Goal: Task Accomplishment & Management: Manage account settings

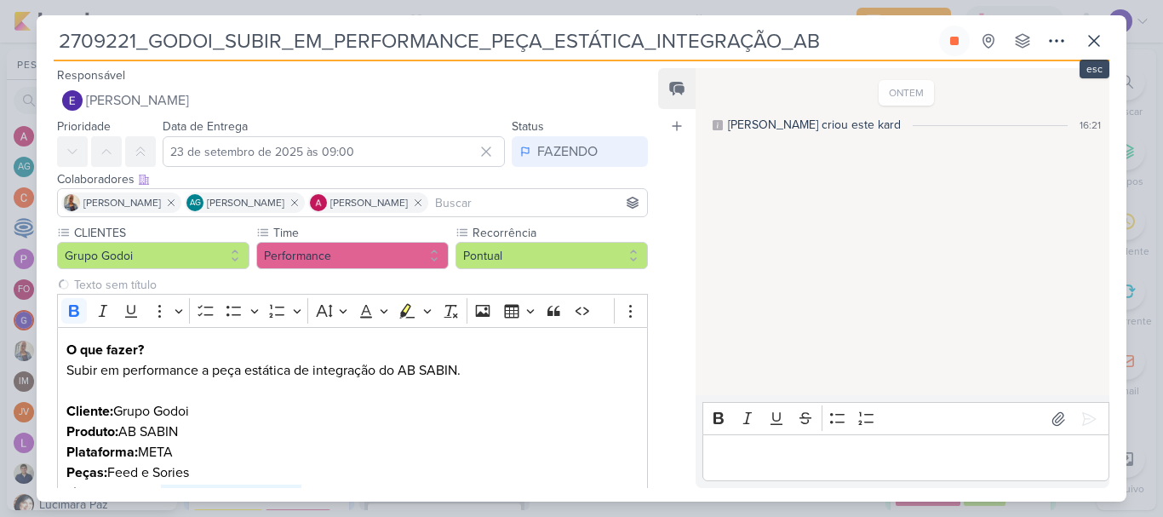
click at [1090, 43] on icon at bounding box center [1094, 41] width 20 height 20
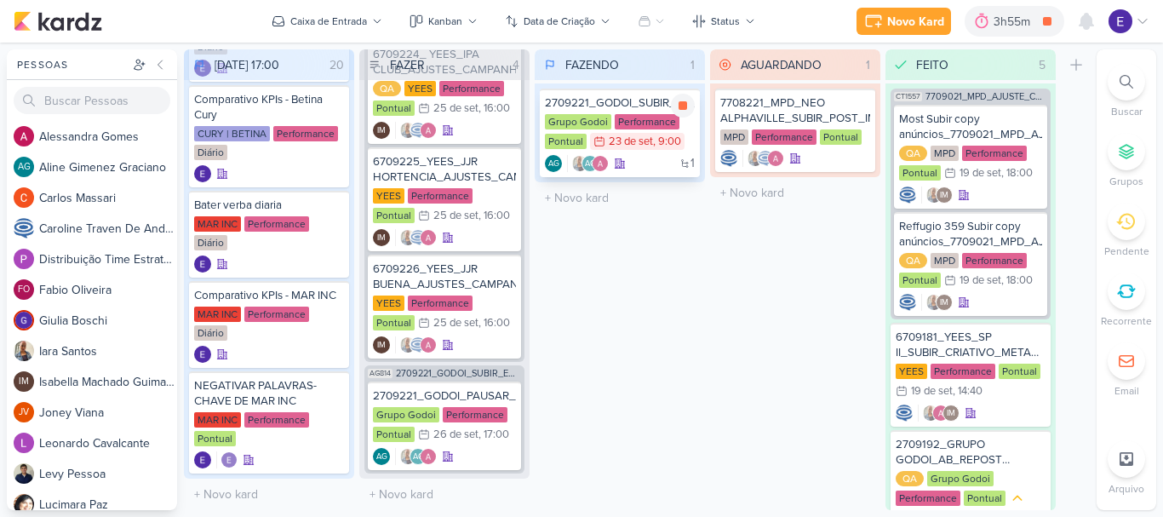
click at [655, 157] on div "1 AG AG" at bounding box center [620, 163] width 150 height 17
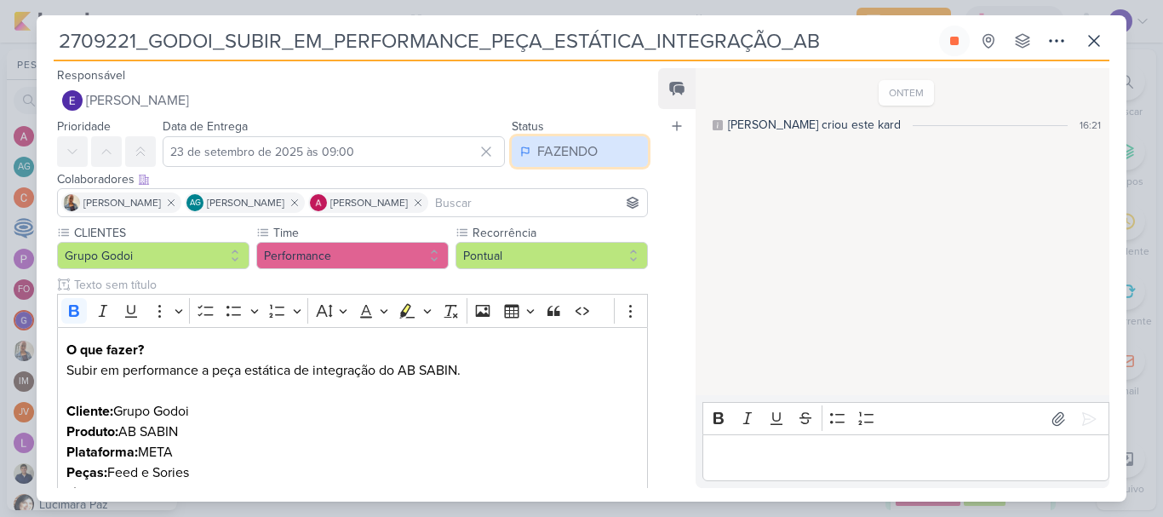
click at [521, 152] on icon at bounding box center [525, 152] width 10 height 14
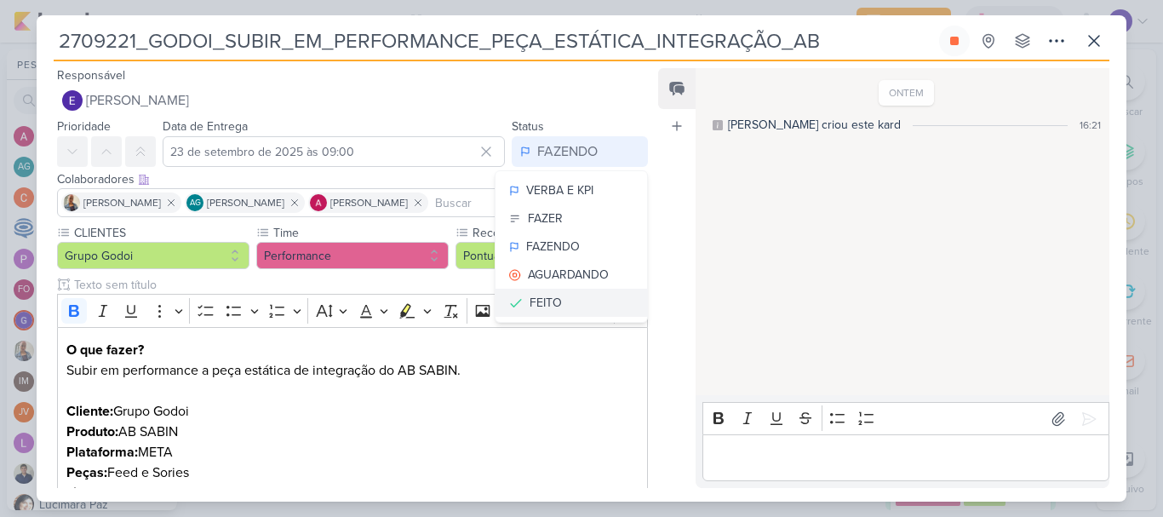
click at [572, 295] on button "FEITO" at bounding box center [571, 303] width 152 height 28
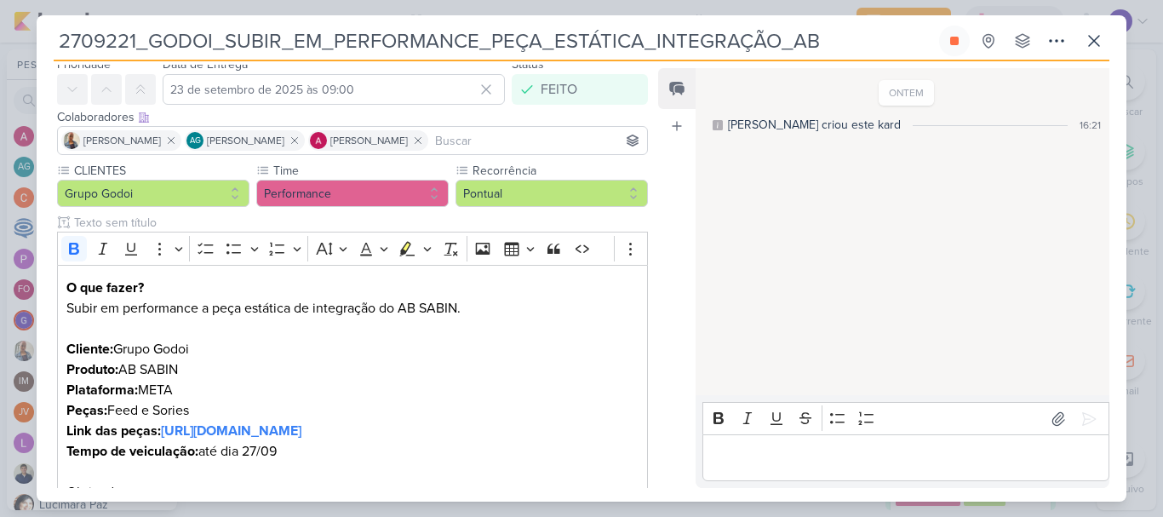
scroll to position [269, 0]
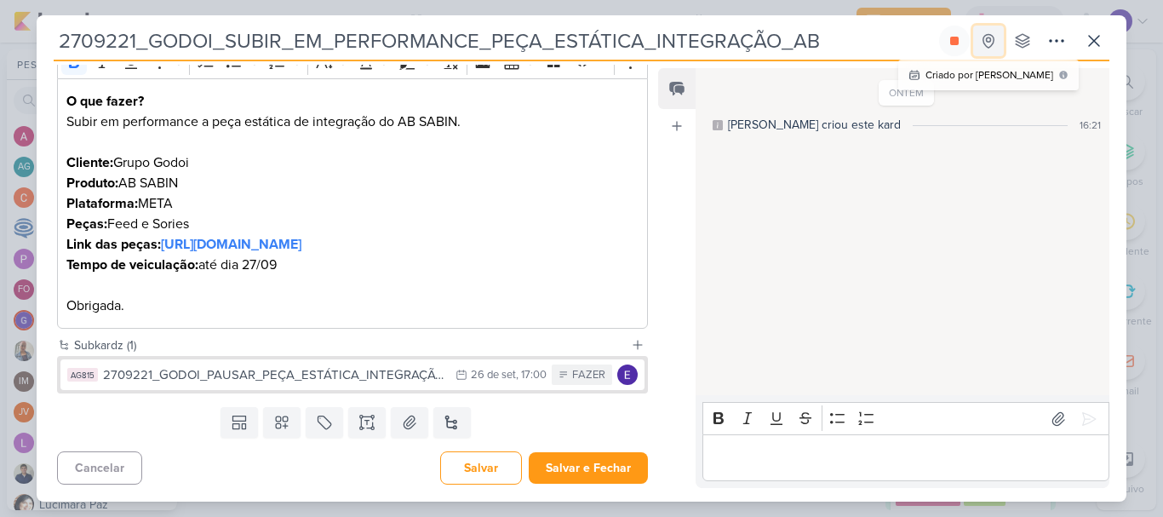
click at [974, 45] on button at bounding box center [988, 41] width 31 height 31
click at [958, 239] on div "ONTEM [PERSON_NAME] criou este kard 16:21" at bounding box center [901, 232] width 412 height 325
click at [911, 38] on icon at bounding box center [918, 41] width 14 height 14
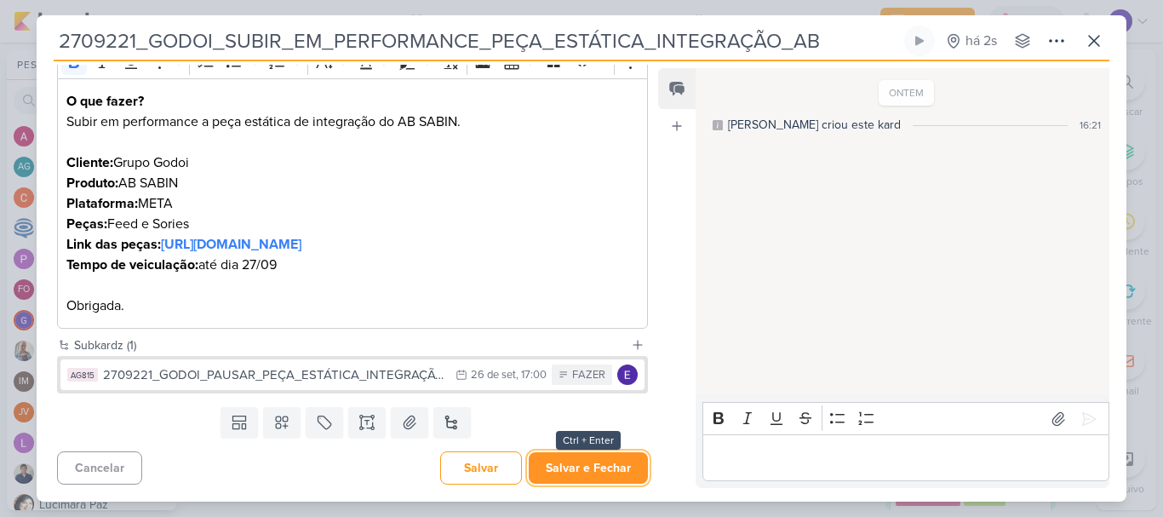
click at [607, 474] on button "Salvar e Fechar" at bounding box center [588, 467] width 119 height 31
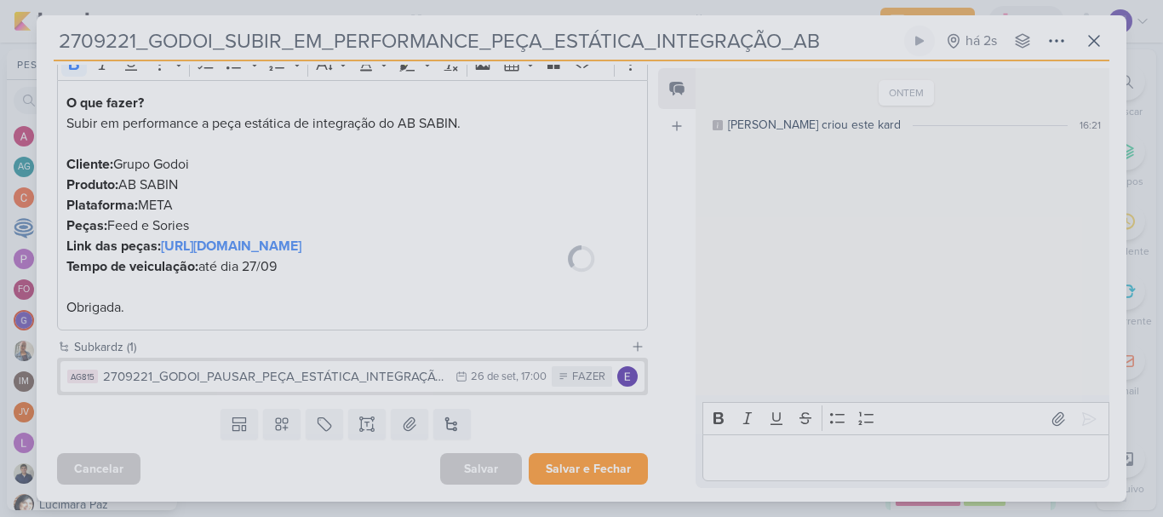
scroll to position [267, 0]
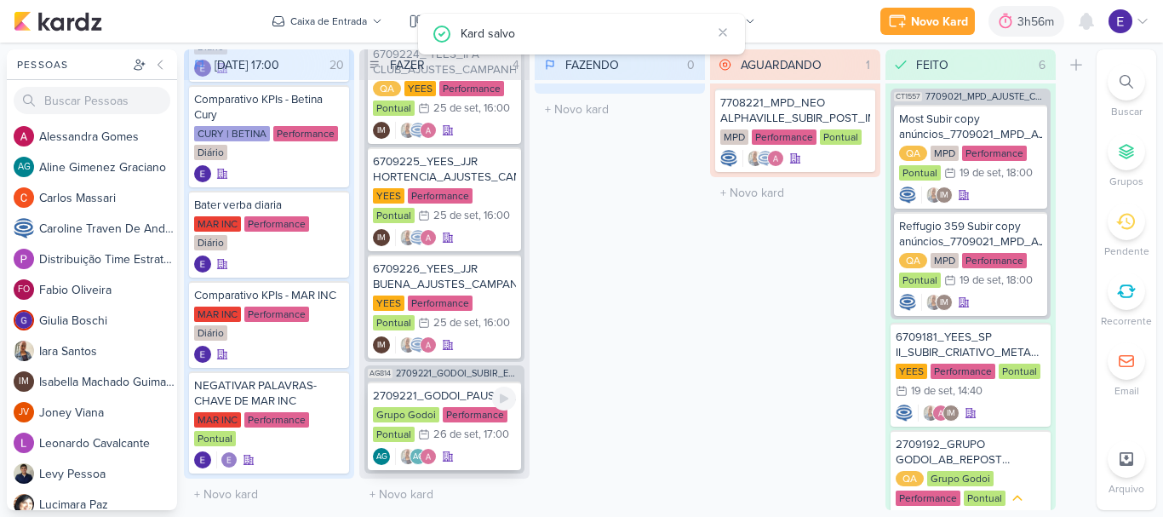
click at [498, 440] on div "2709221_GODOI_PAUSAR_PEÇA_ESTÁTICA_INTEGRAÇÃO_AB Grupo Godoi Performance Pontua…" at bounding box center [444, 425] width 153 height 89
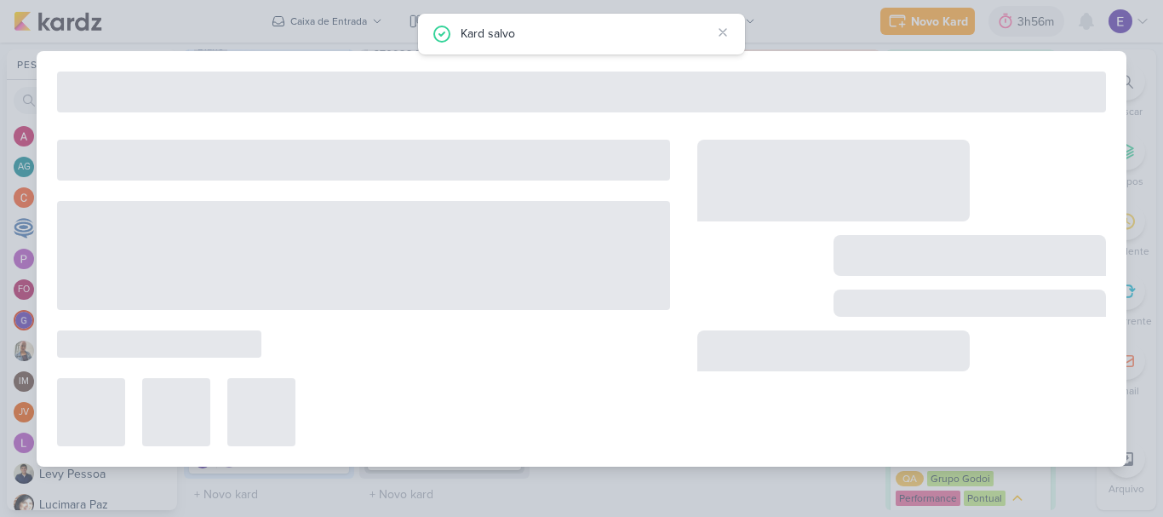
type input "2709221_GODOI_PAUSAR_PEÇA_ESTÁTICA_INTEGRAÇÃO_AB"
type input "[DATE] 17:00"
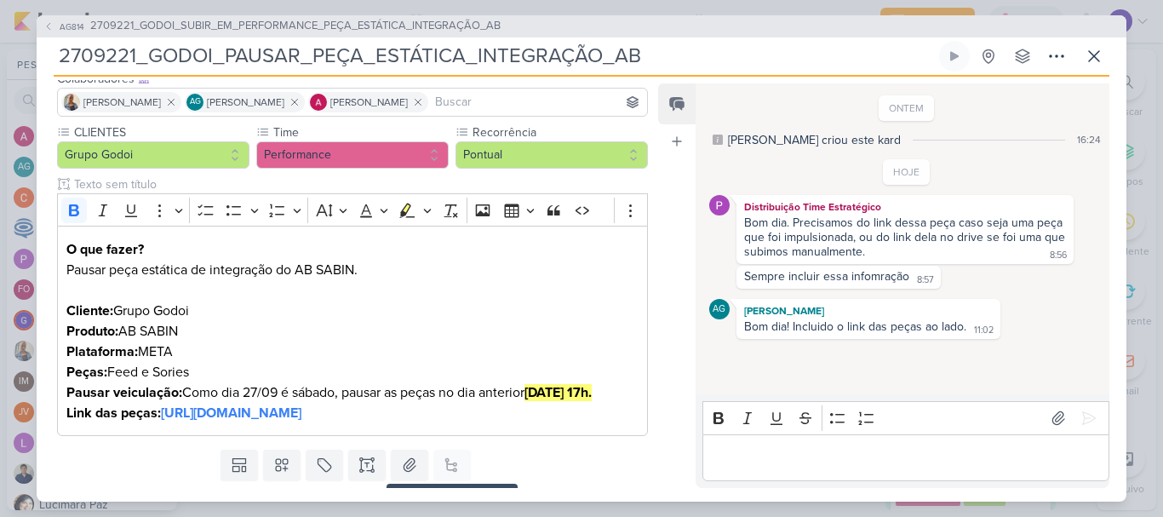
scroll to position [85, 0]
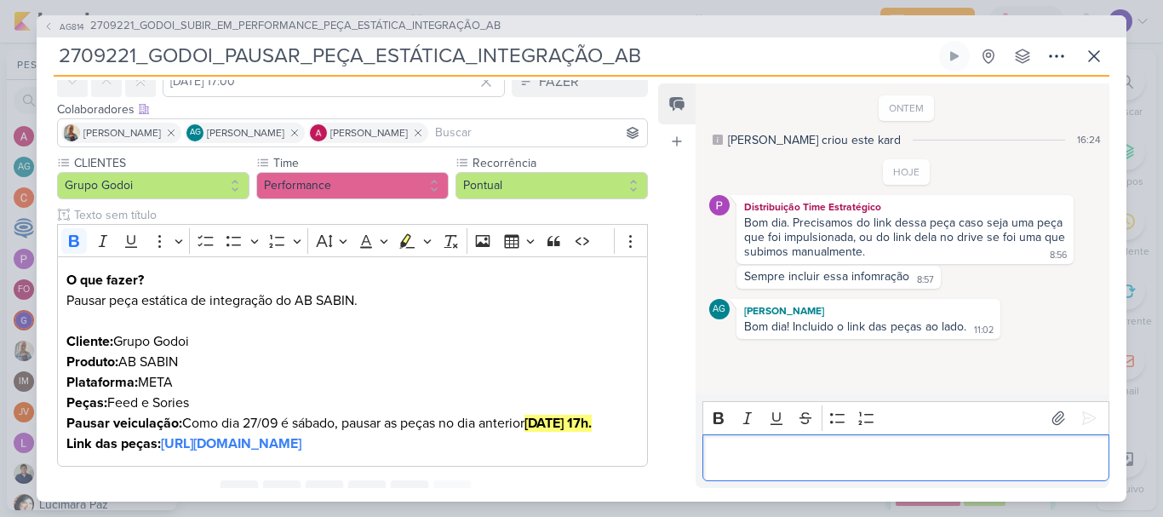
click at [786, 450] on p "Editor editing area: main" at bounding box center [905, 457] width 389 height 20
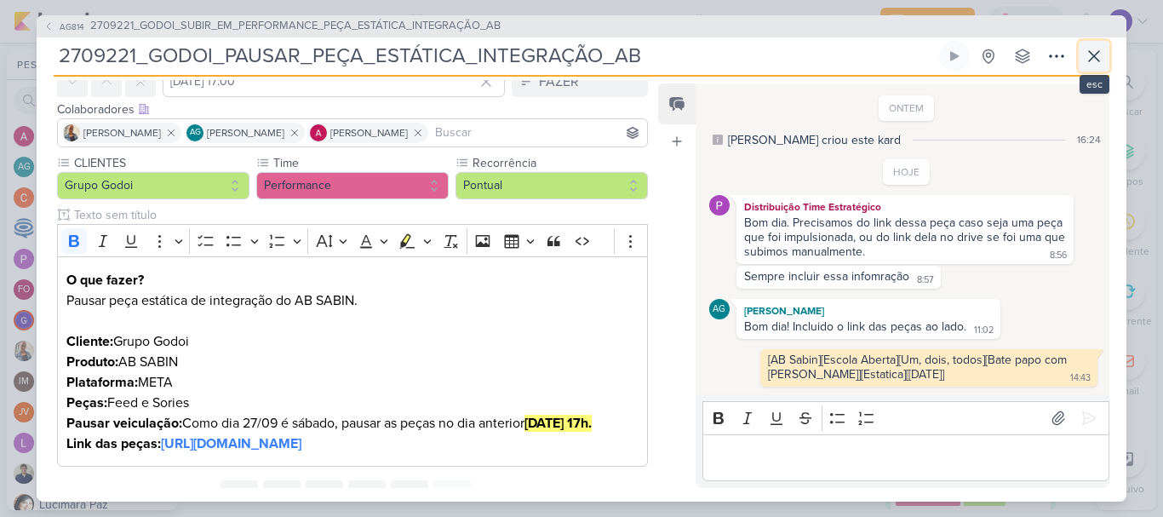
click at [1091, 69] on button at bounding box center [1093, 56] width 31 height 31
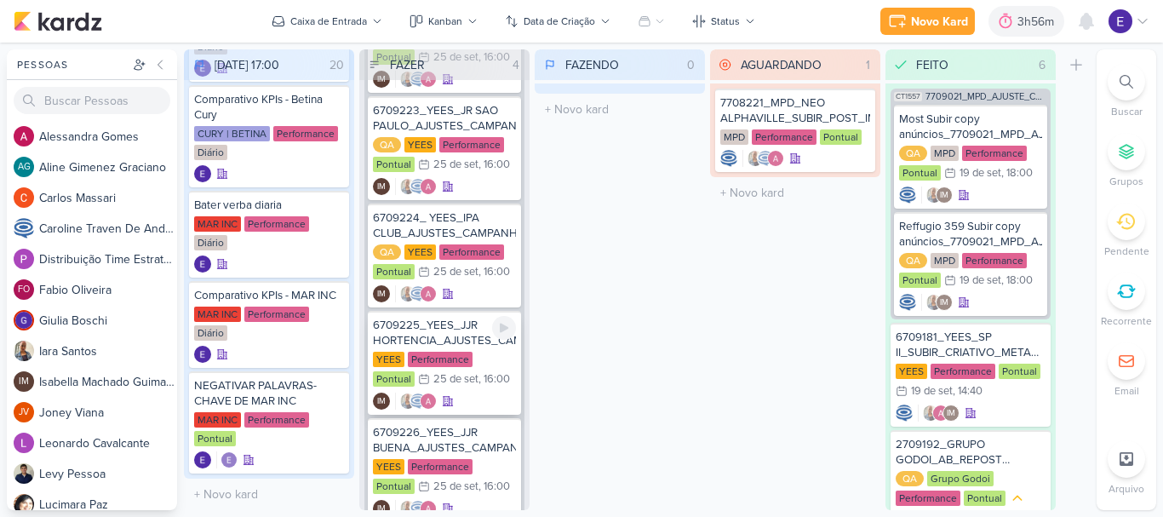
scroll to position [0, 0]
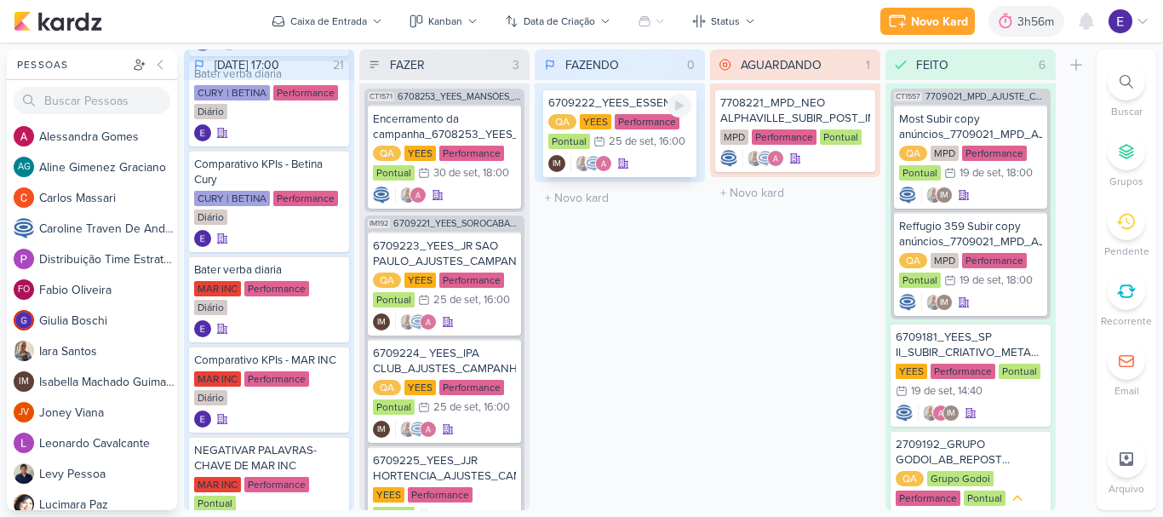
click at [678, 117] on div "QA [GEOGRAPHIC_DATA] Performance Pontual 25/9 [DATE] 16:00" at bounding box center [619, 132] width 143 height 37
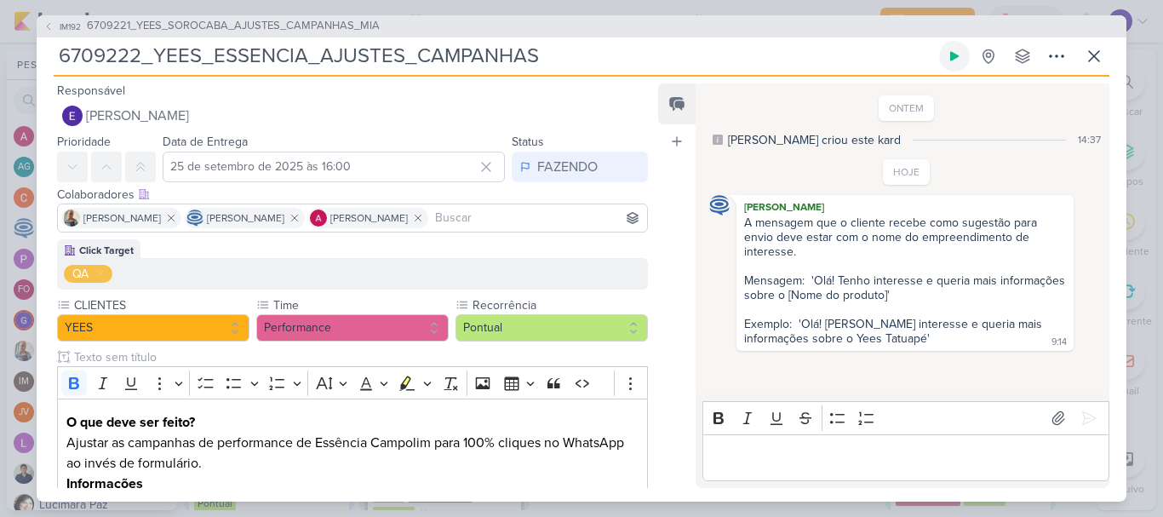
click at [961, 60] on button at bounding box center [954, 56] width 31 height 31
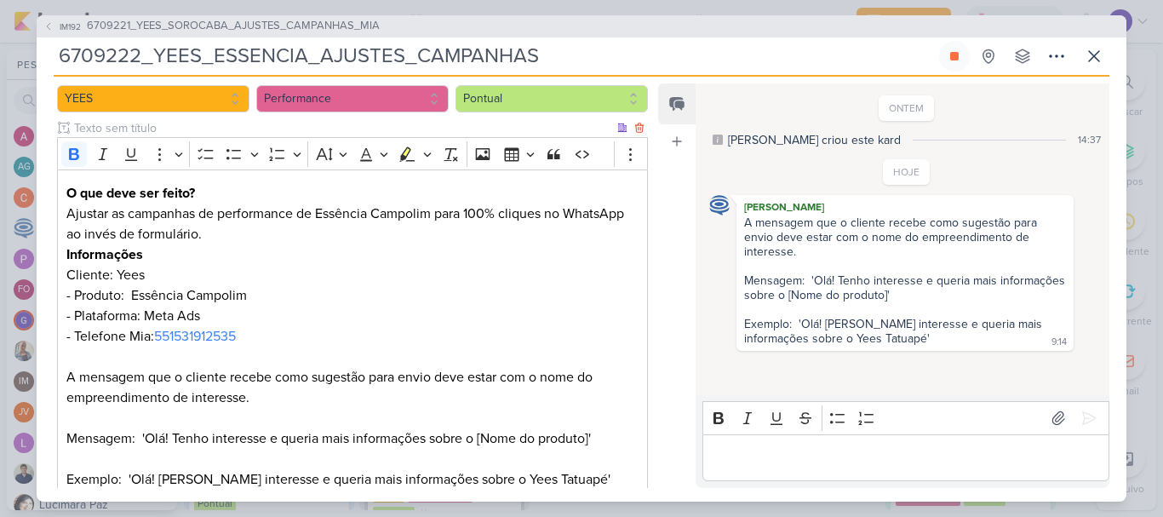
scroll to position [255, 0]
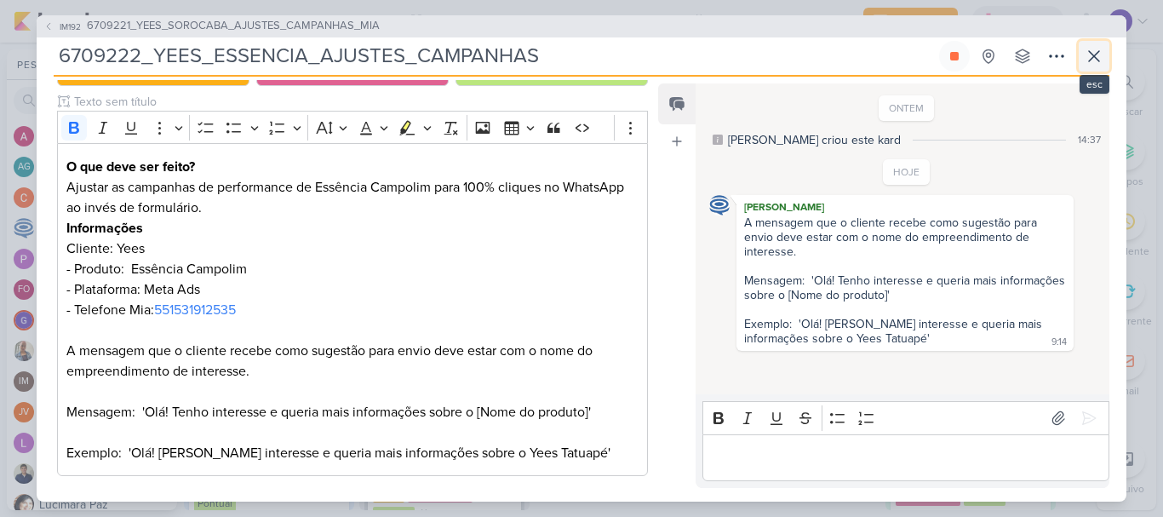
click at [1101, 61] on icon at bounding box center [1094, 56] width 20 height 20
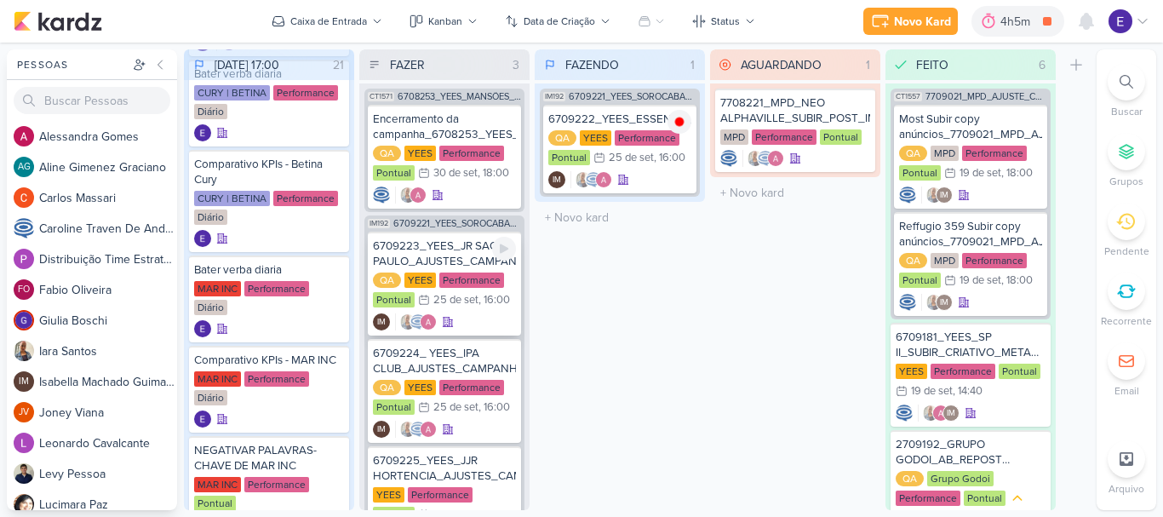
click at [506, 309] on div "QA [GEOGRAPHIC_DATA] Performance Pontual 25/9 [DATE] 16:00" at bounding box center [444, 290] width 143 height 37
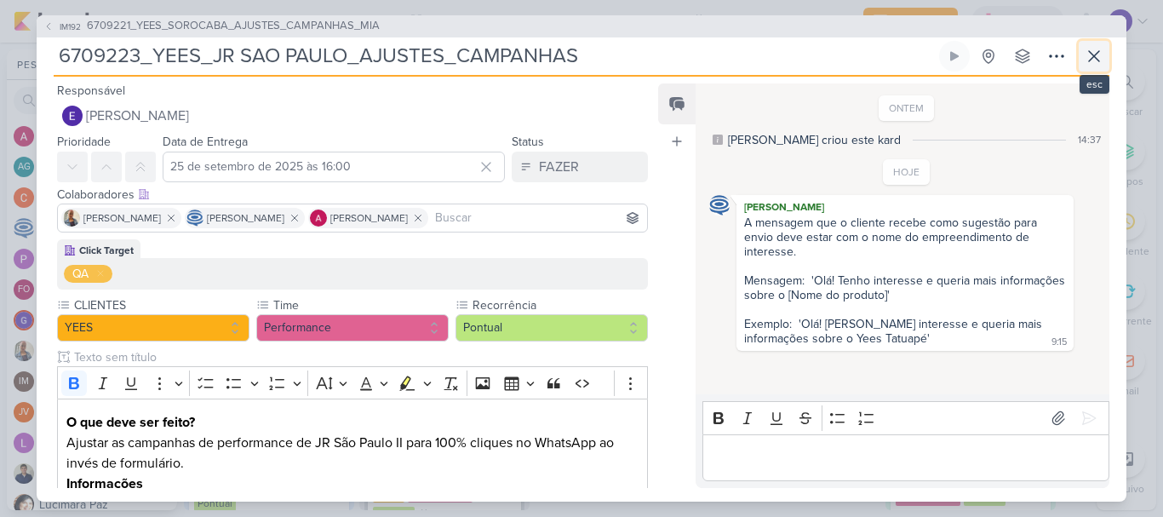
click at [1091, 58] on icon at bounding box center [1094, 56] width 10 height 10
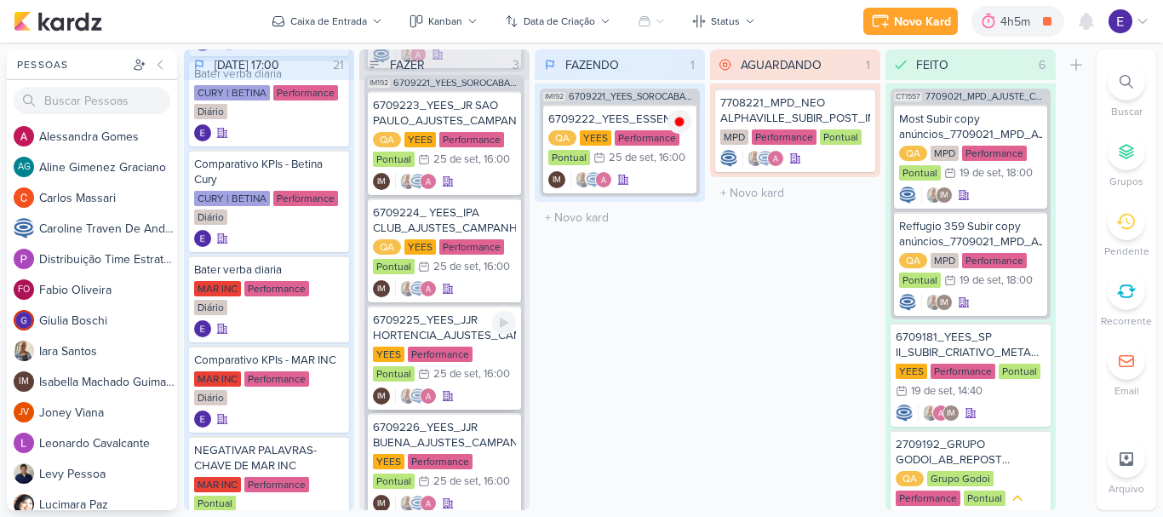
scroll to position [170, 0]
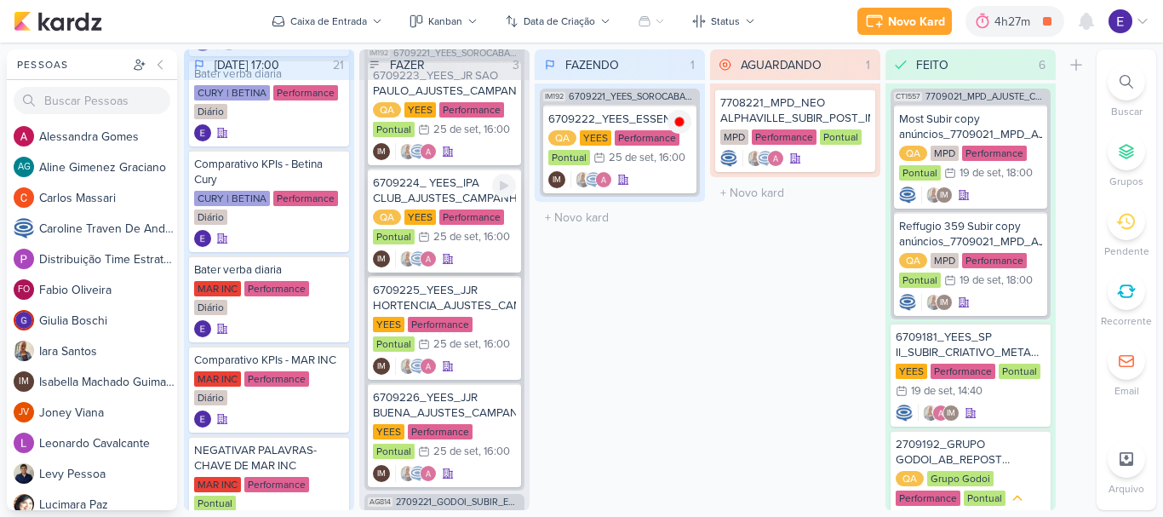
click at [471, 237] on div "25 de set" at bounding box center [455, 237] width 45 height 11
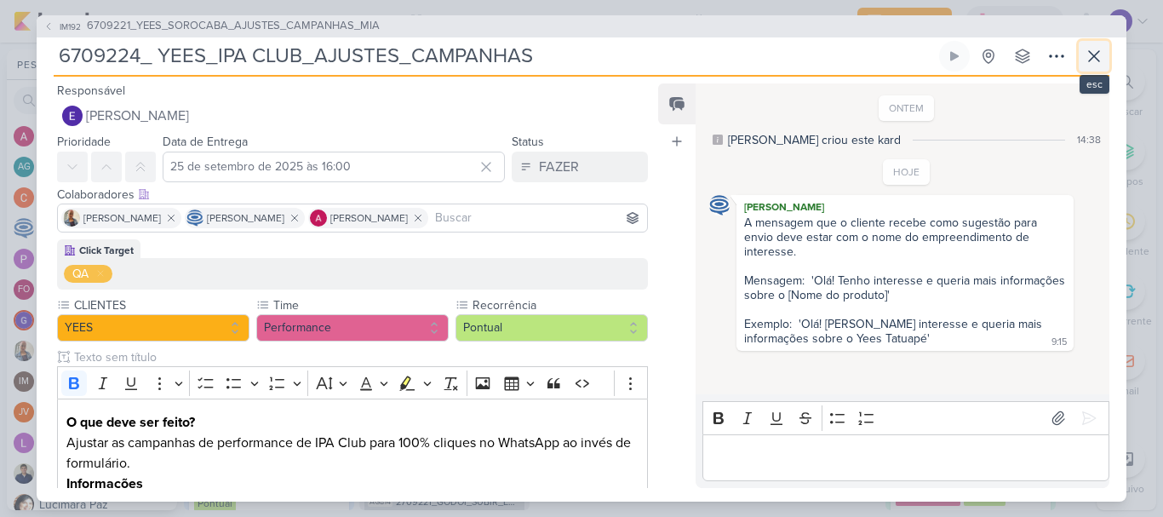
click at [1101, 66] on icon at bounding box center [1094, 56] width 20 height 20
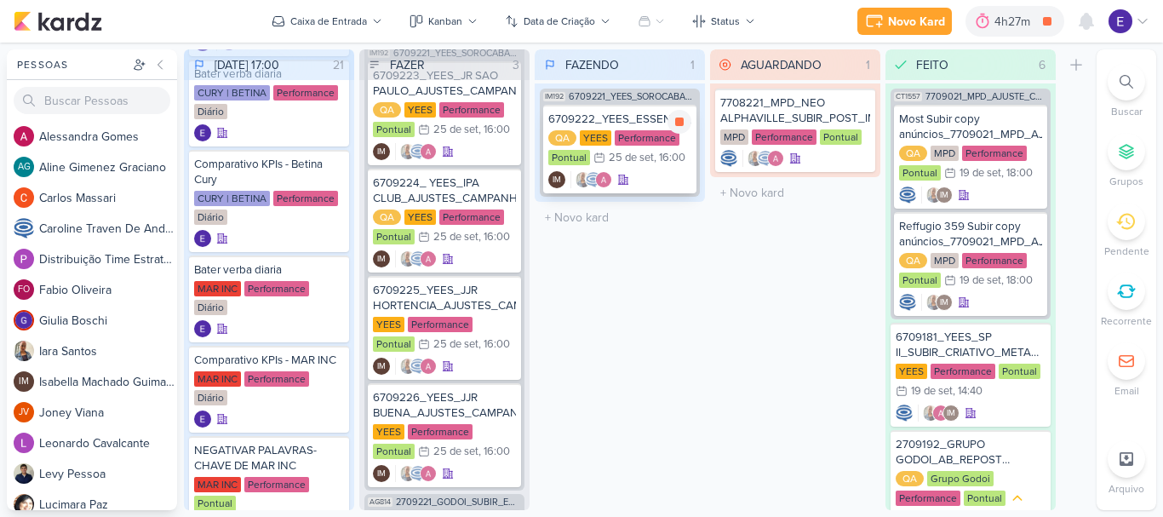
click at [644, 165] on div "25/9 [DATE] 16:00" at bounding box center [639, 157] width 92 height 17
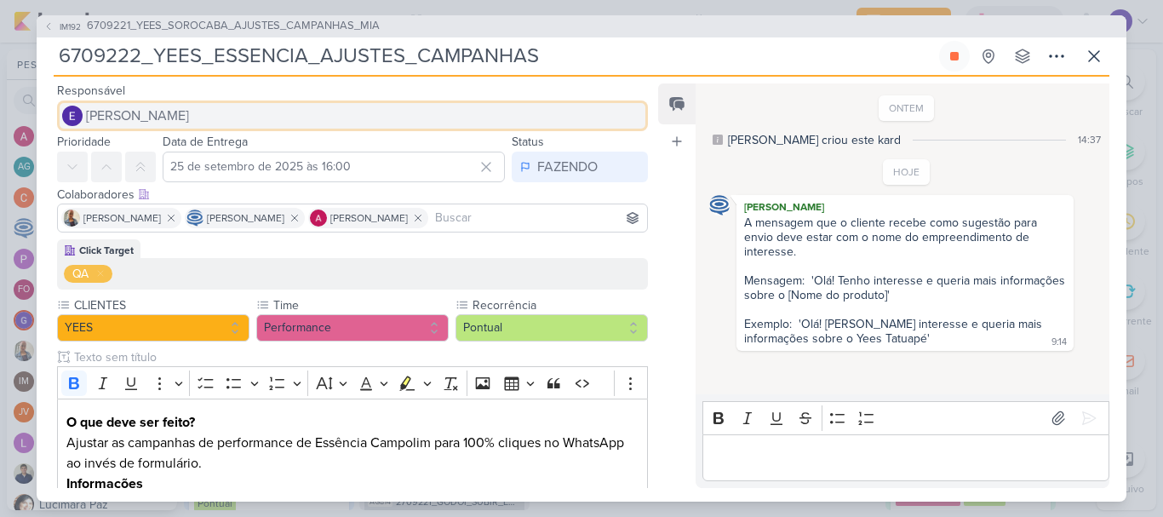
click at [209, 115] on button "[PERSON_NAME]" at bounding box center [352, 115] width 591 height 31
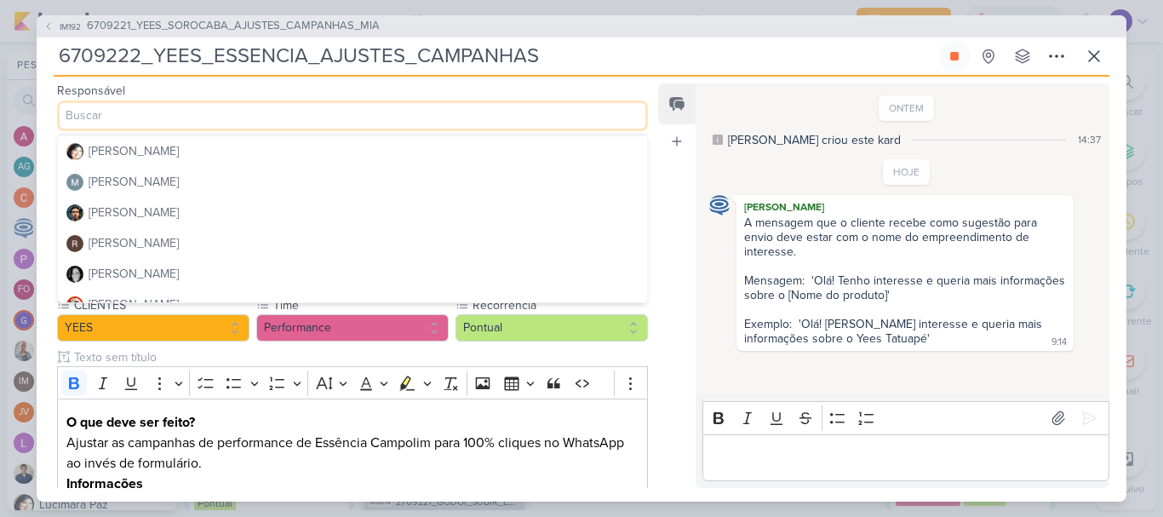
scroll to position [426, 0]
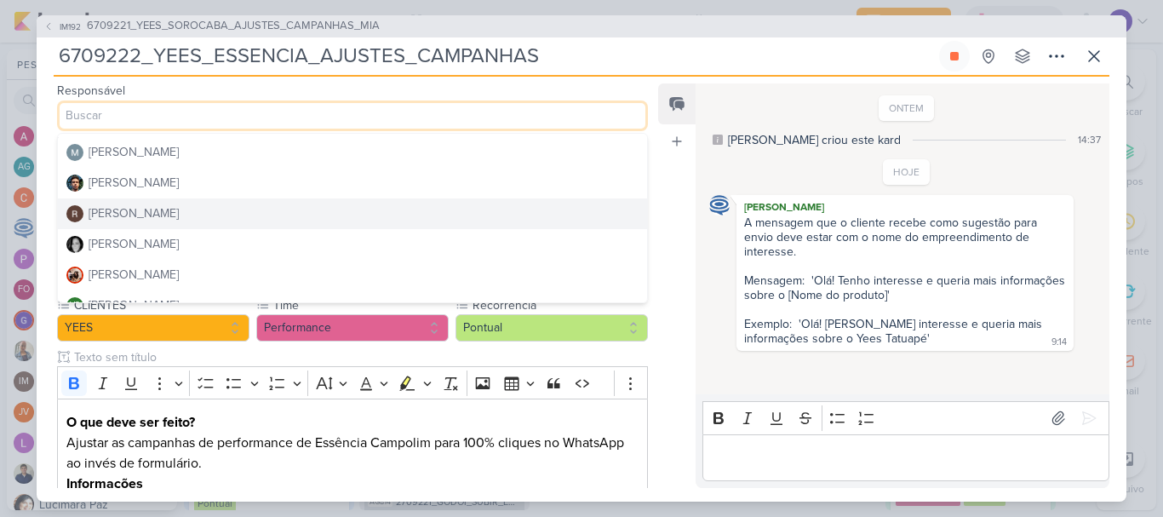
click at [200, 212] on button "[PERSON_NAME]" at bounding box center [352, 213] width 589 height 31
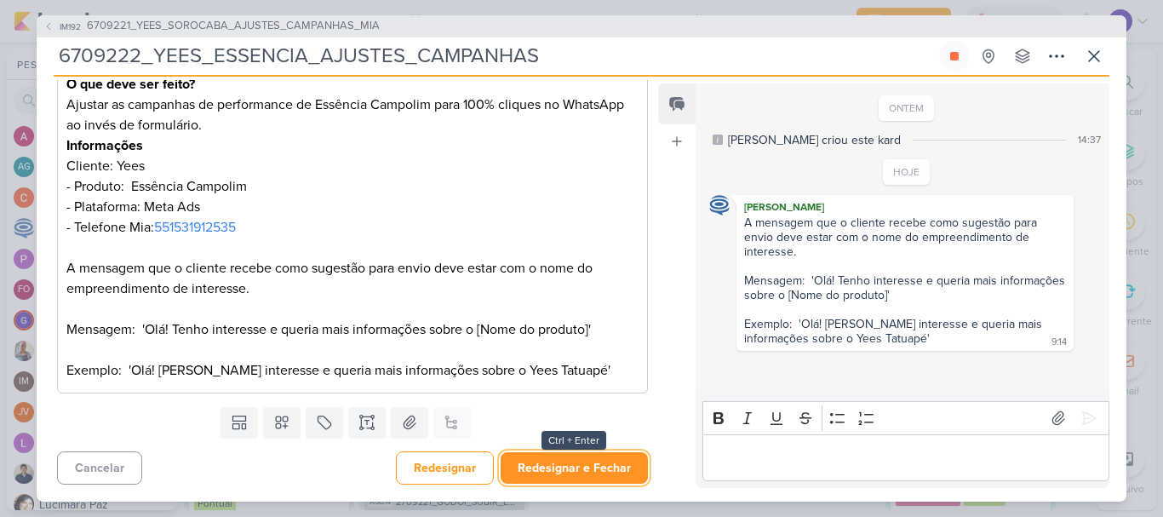
click at [616, 462] on button "Redesignar e Fechar" at bounding box center [574, 467] width 147 height 31
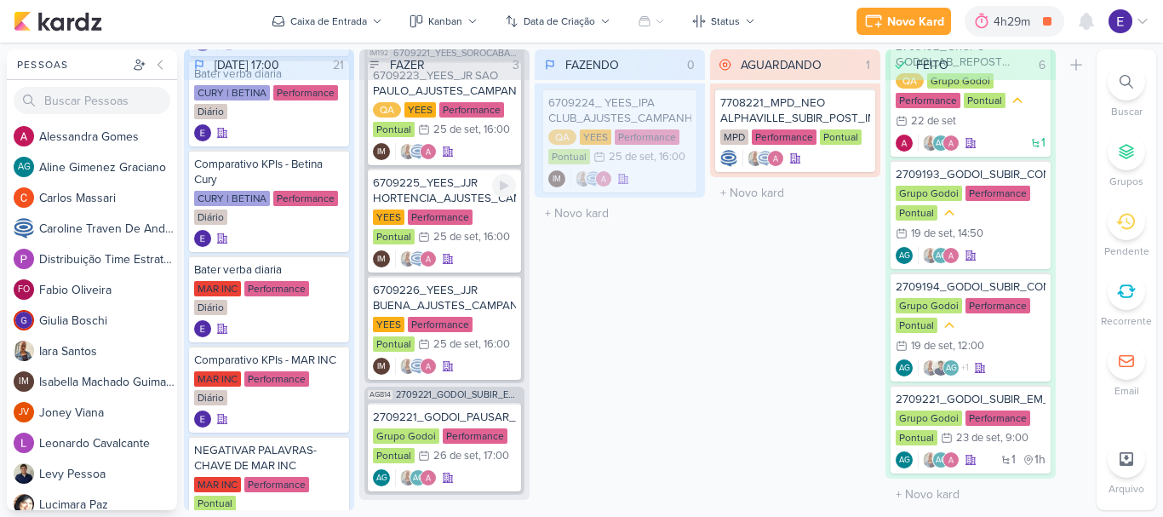
scroll to position [170, 0]
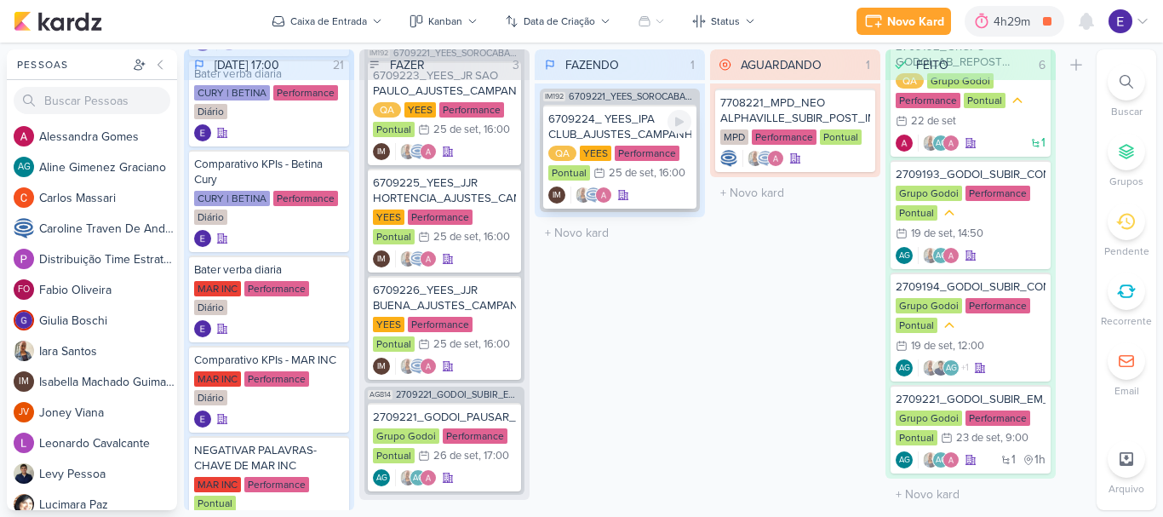
click at [668, 200] on div "IM" at bounding box center [619, 194] width 143 height 17
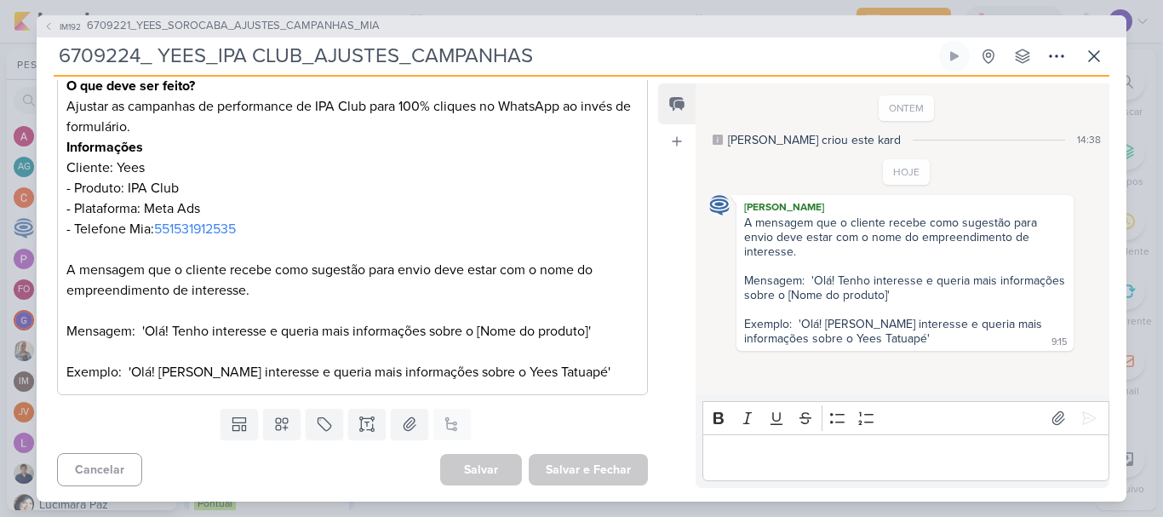
scroll to position [0, 0]
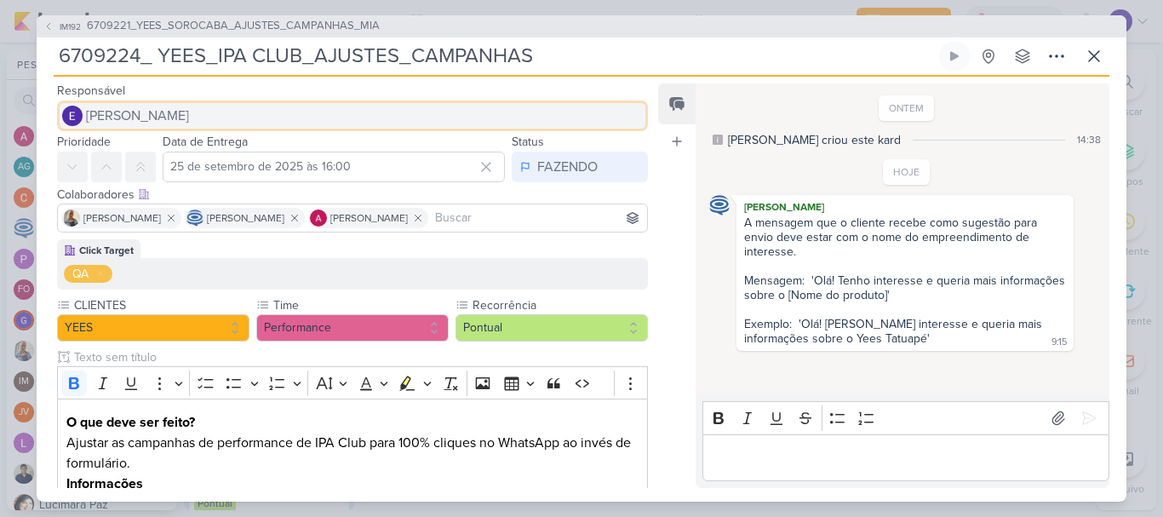
click at [401, 108] on button "[PERSON_NAME]" at bounding box center [352, 115] width 591 height 31
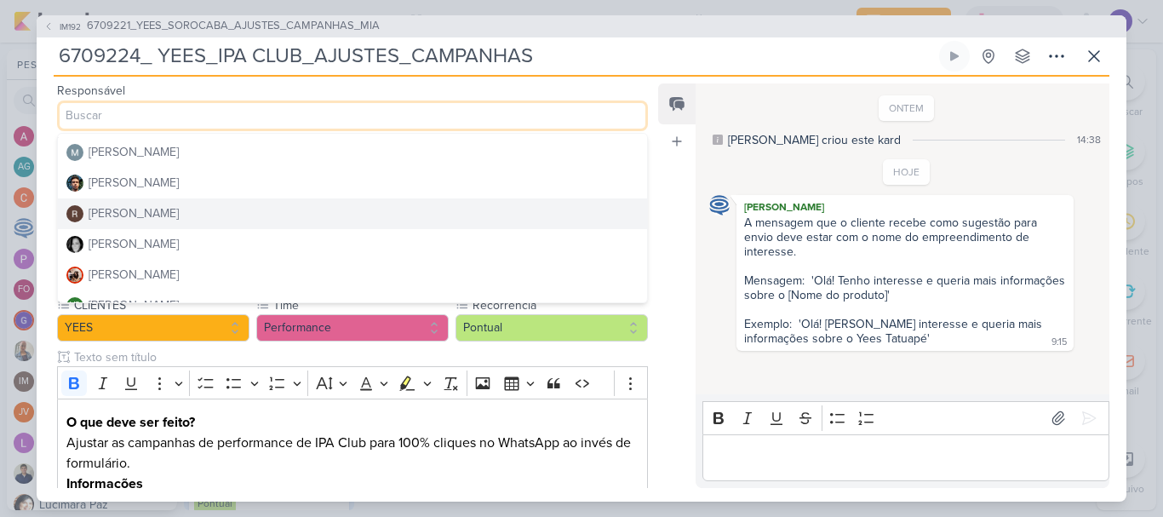
click at [205, 209] on button "[PERSON_NAME]" at bounding box center [352, 213] width 589 height 31
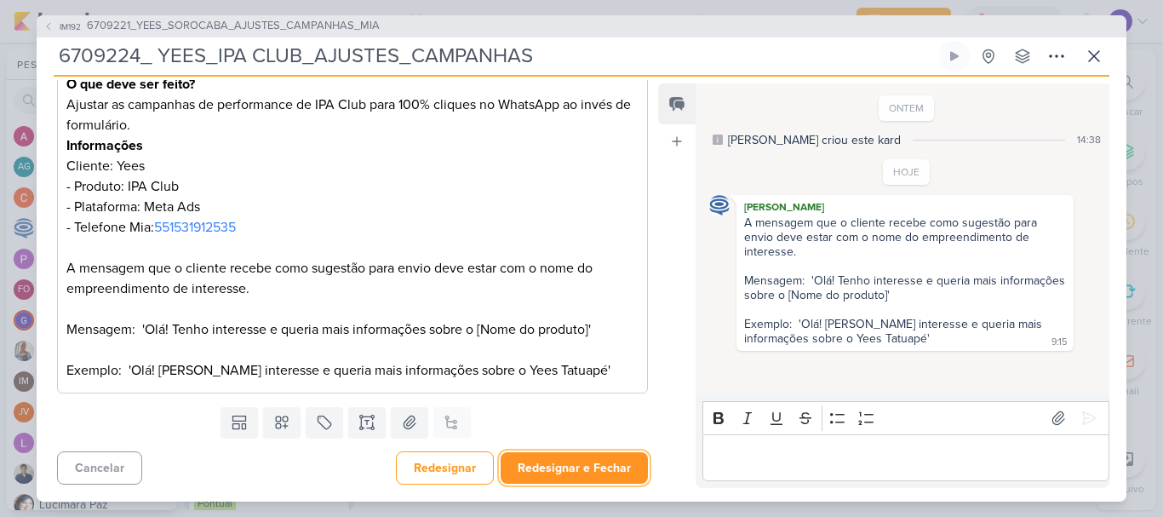
click at [609, 471] on button "Redesignar e Fechar" at bounding box center [574, 467] width 147 height 31
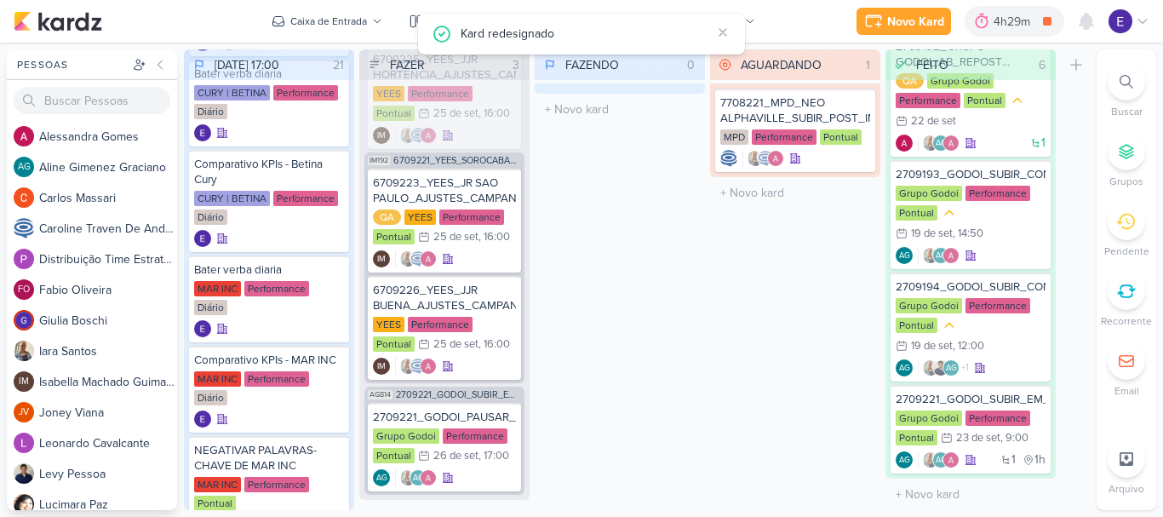
scroll to position [91, 0]
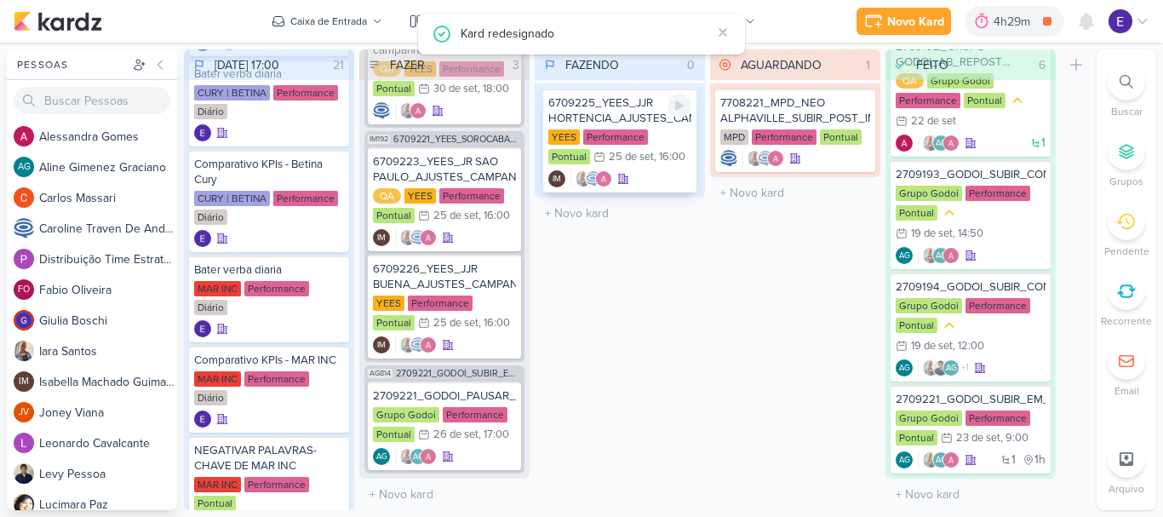
click at [658, 169] on div "6709225_YEES_JJR HORTENCIA_AJUSTES_CAMPANHA [GEOGRAPHIC_DATA] Performance Pontu…" at bounding box center [619, 141] width 153 height 104
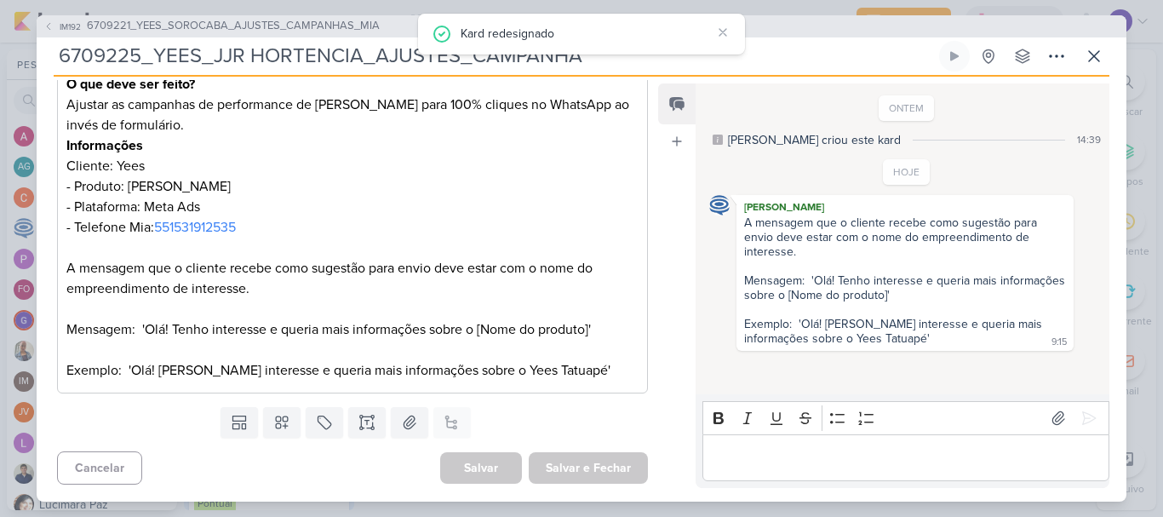
scroll to position [0, 0]
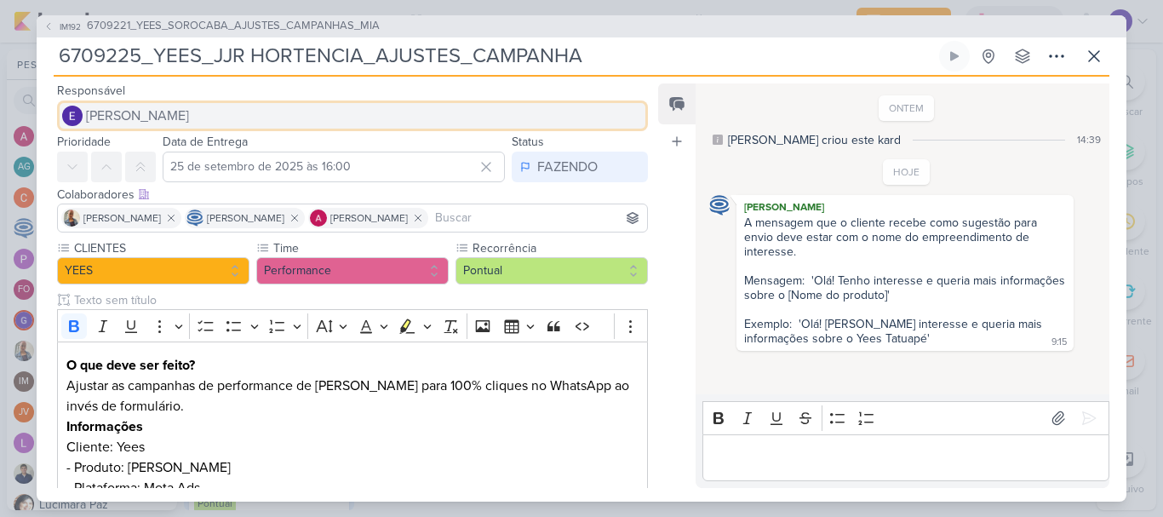
click at [368, 106] on button "[PERSON_NAME]" at bounding box center [352, 115] width 591 height 31
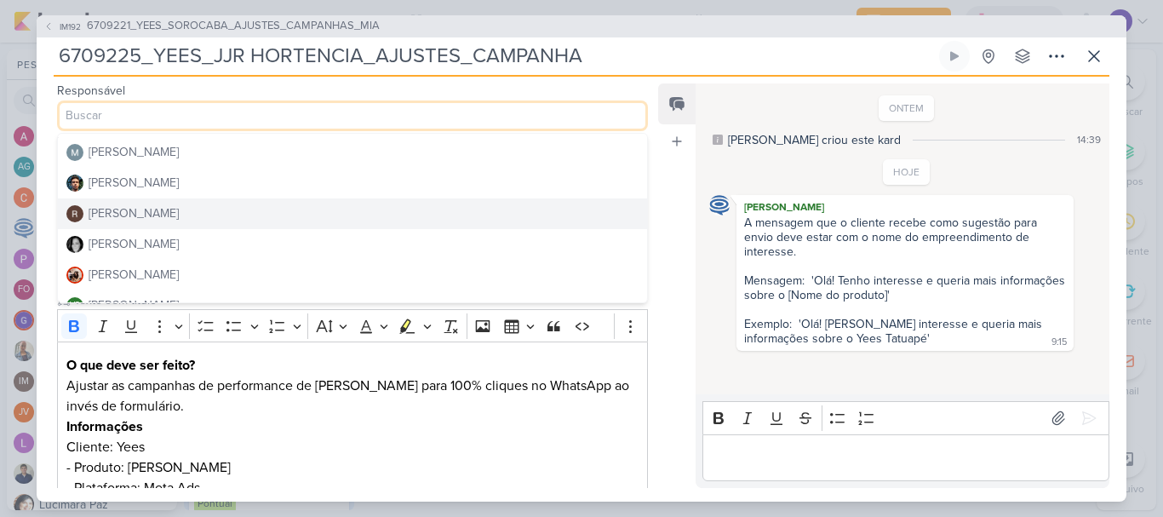
click at [197, 204] on button "[PERSON_NAME]" at bounding box center [352, 213] width 589 height 31
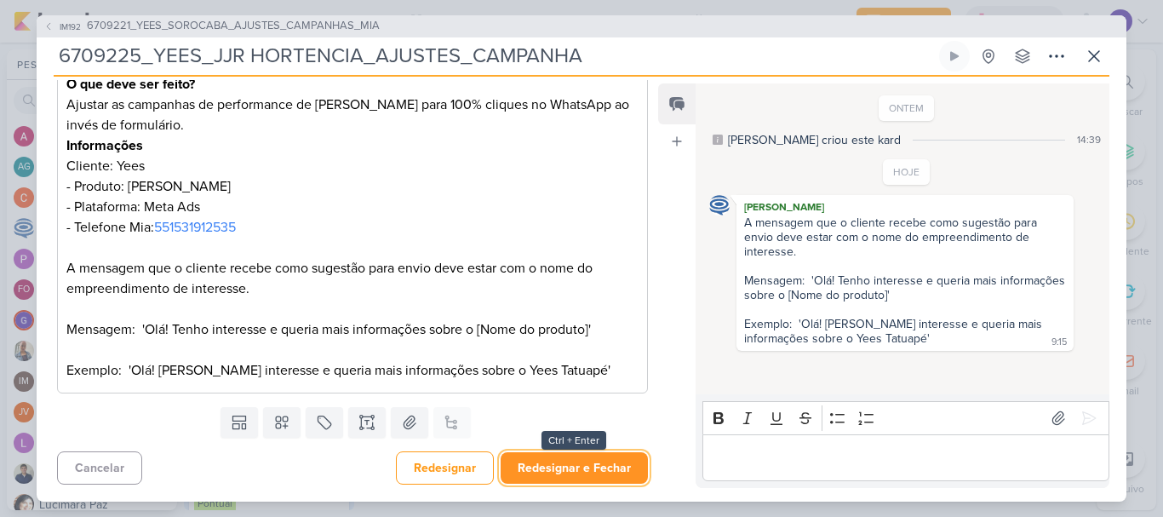
click at [595, 468] on button "Redesignar e Fechar" at bounding box center [574, 467] width 147 height 31
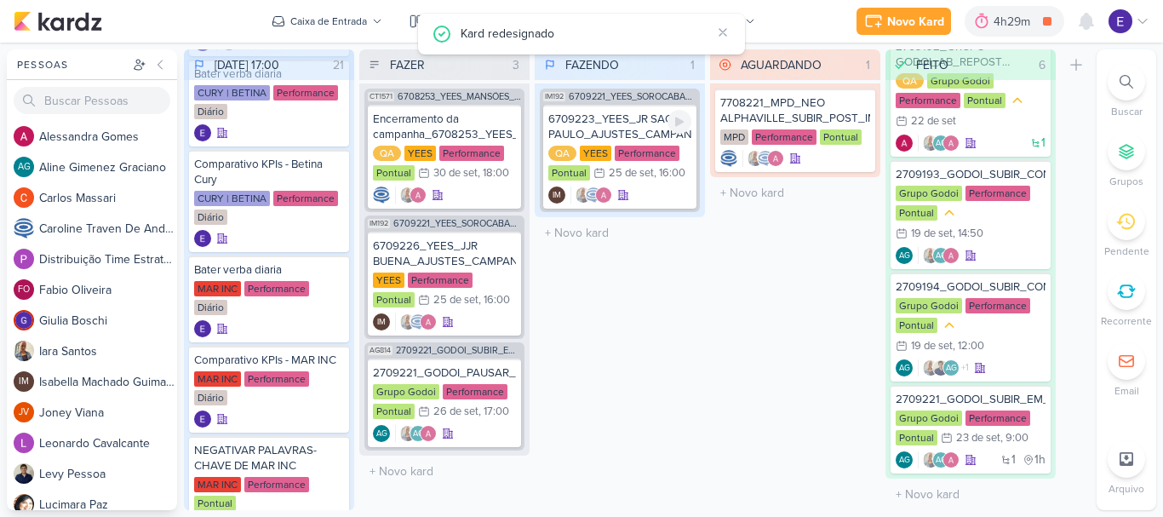
click at [652, 178] on div "25 de set" at bounding box center [631, 173] width 45 height 11
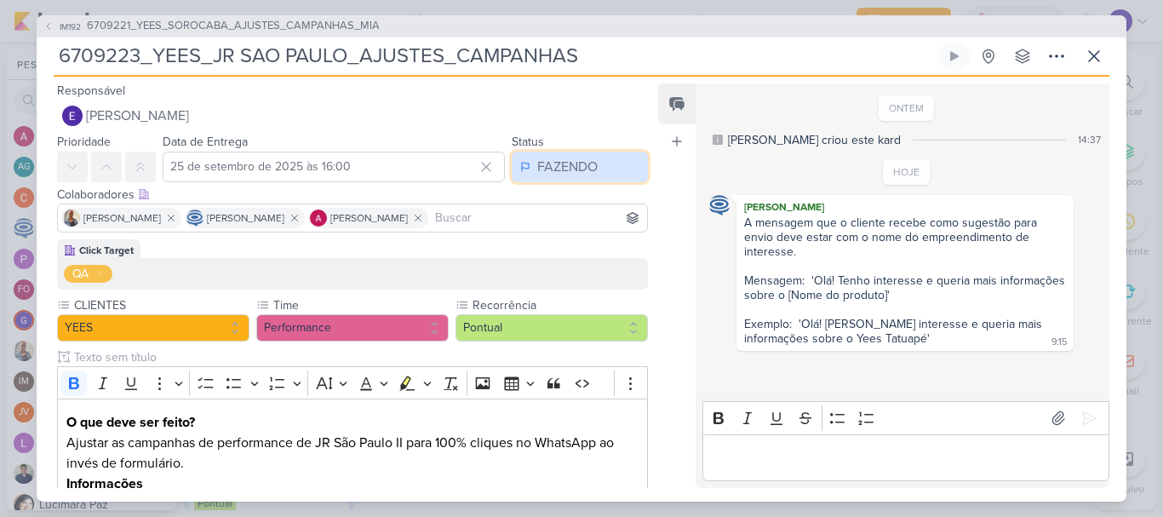
click at [574, 175] on div "FAZENDO" at bounding box center [567, 167] width 60 height 20
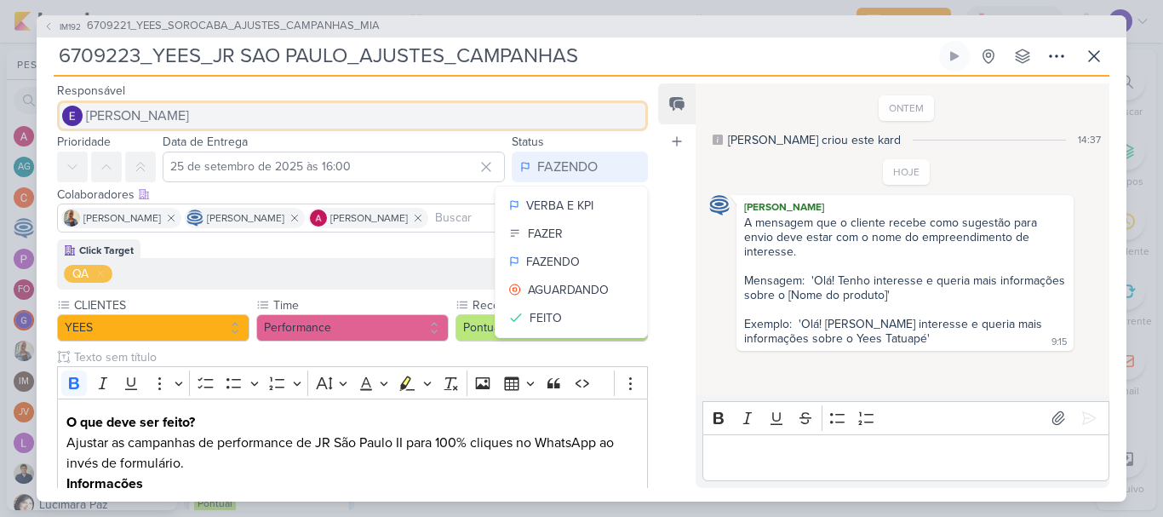
click at [535, 121] on button "[PERSON_NAME]" at bounding box center [352, 115] width 591 height 31
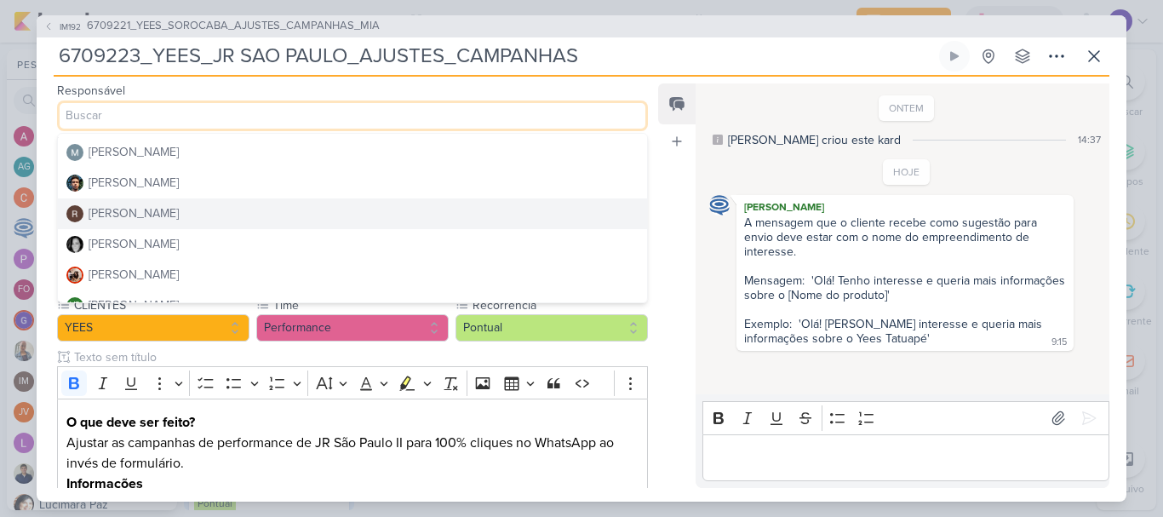
click at [232, 219] on button "[PERSON_NAME]" at bounding box center [352, 213] width 589 height 31
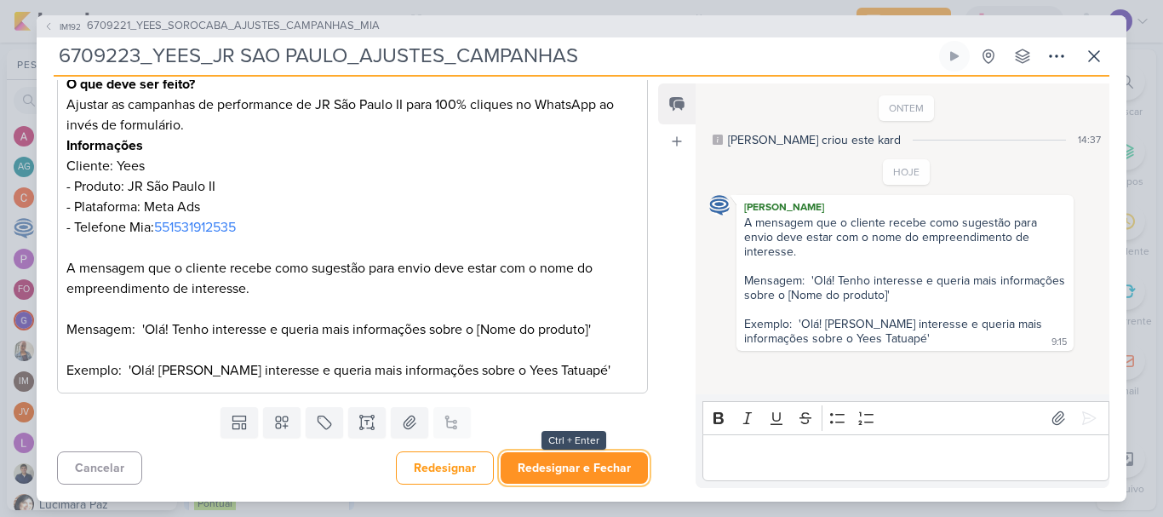
click at [585, 480] on button "Redesignar e Fechar" at bounding box center [574, 467] width 147 height 31
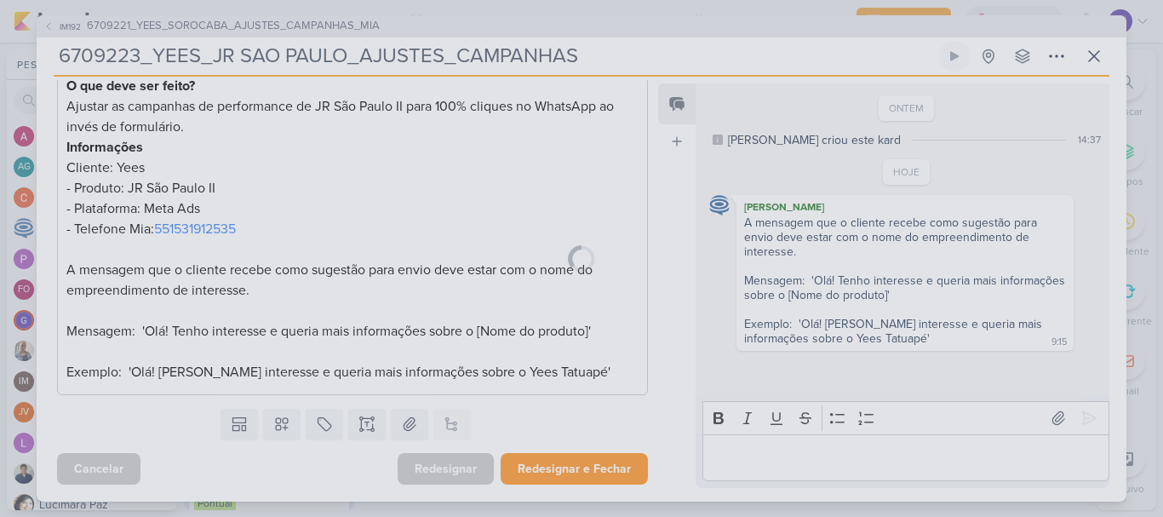
scroll to position [336, 0]
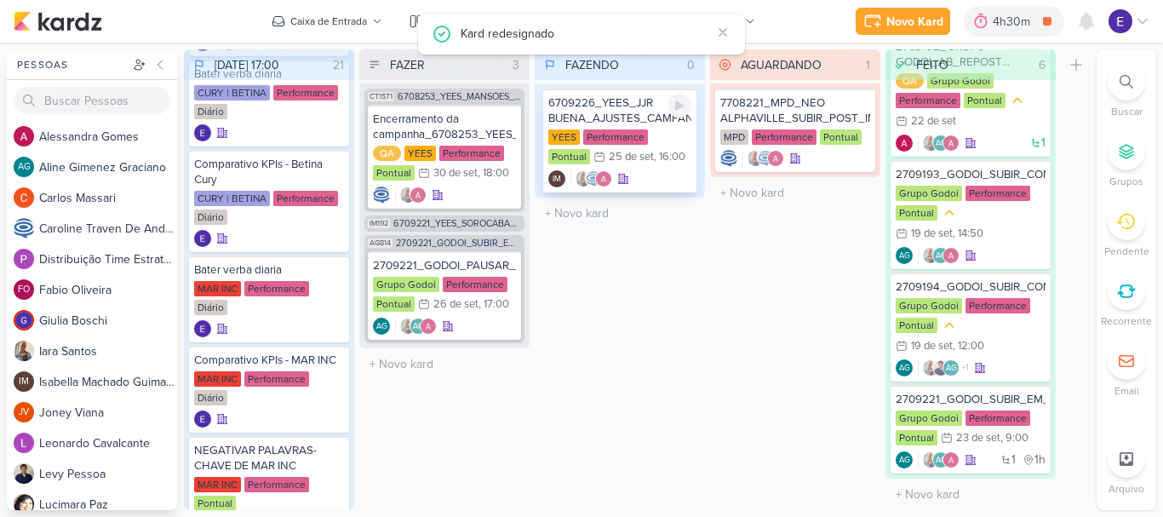
click at [642, 157] on div "YEES Performance Pontual 25/9 [DATE] 16:00" at bounding box center [619, 147] width 143 height 37
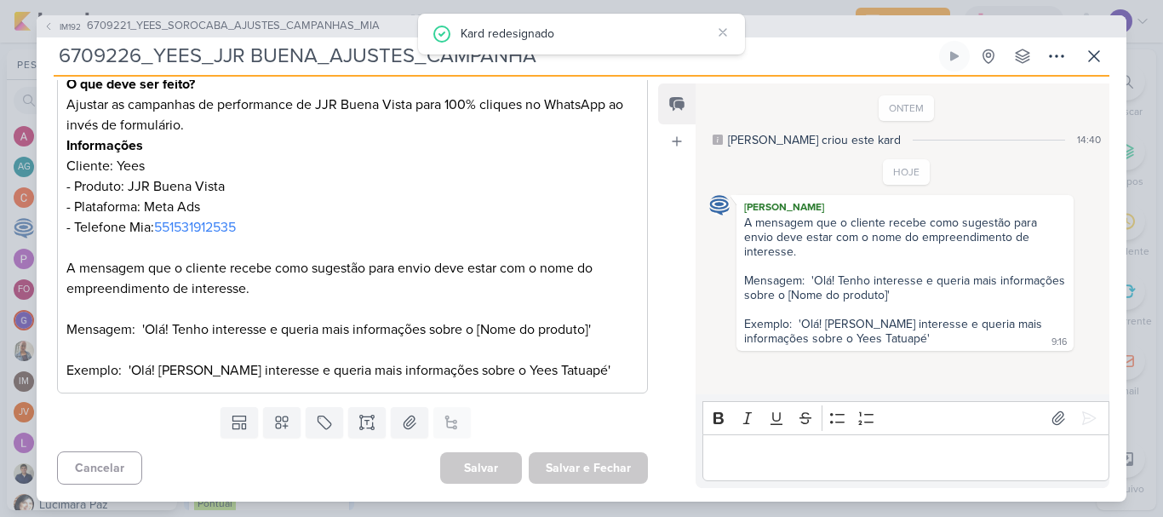
scroll to position [0, 0]
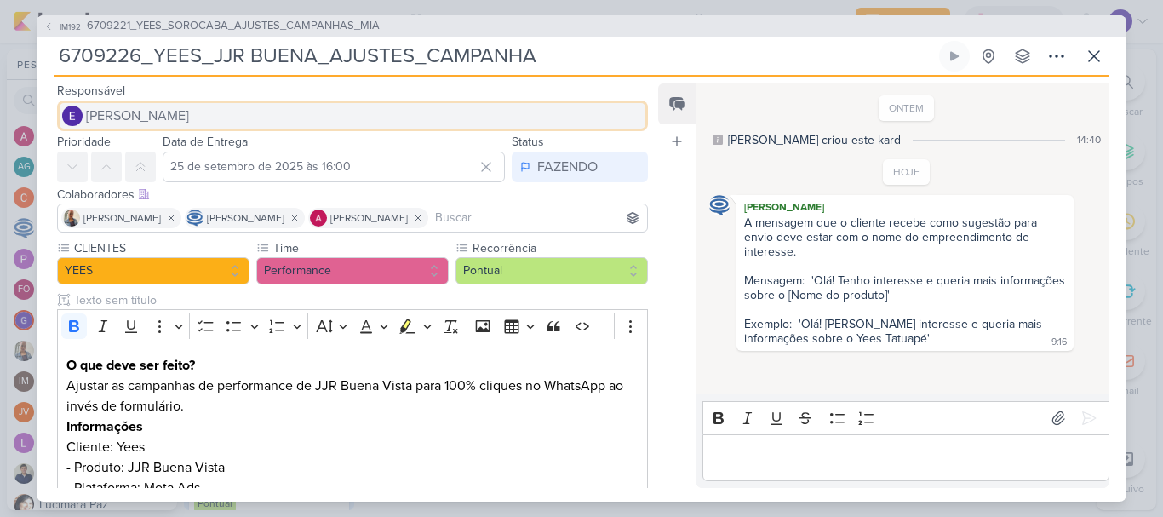
click at [381, 111] on button "[PERSON_NAME]" at bounding box center [352, 115] width 591 height 31
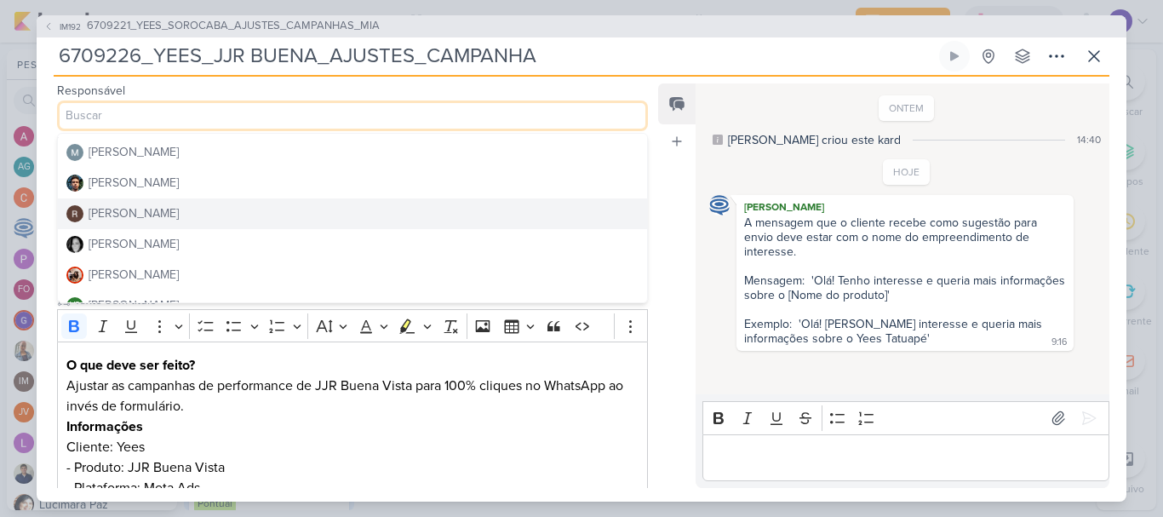
click at [176, 212] on button "[PERSON_NAME]" at bounding box center [352, 213] width 589 height 31
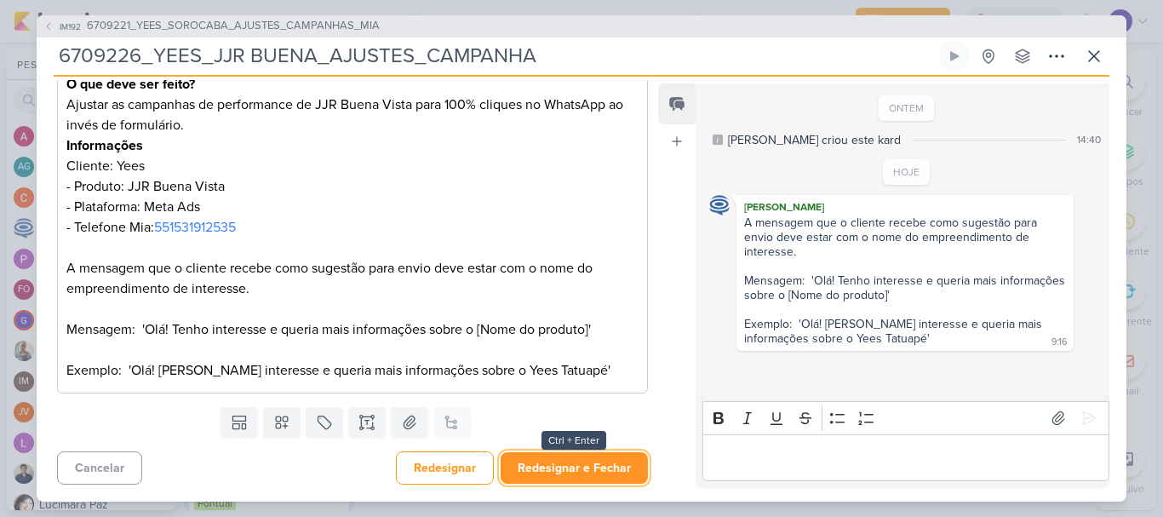
click at [612, 483] on button "Redesignar e Fechar" at bounding box center [574, 467] width 147 height 31
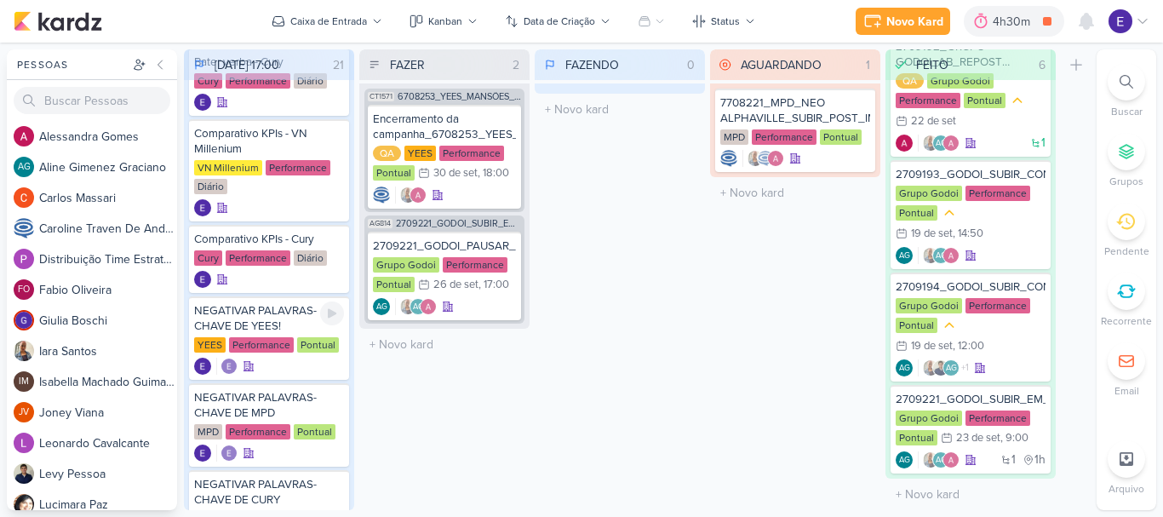
scroll to position [771, 0]
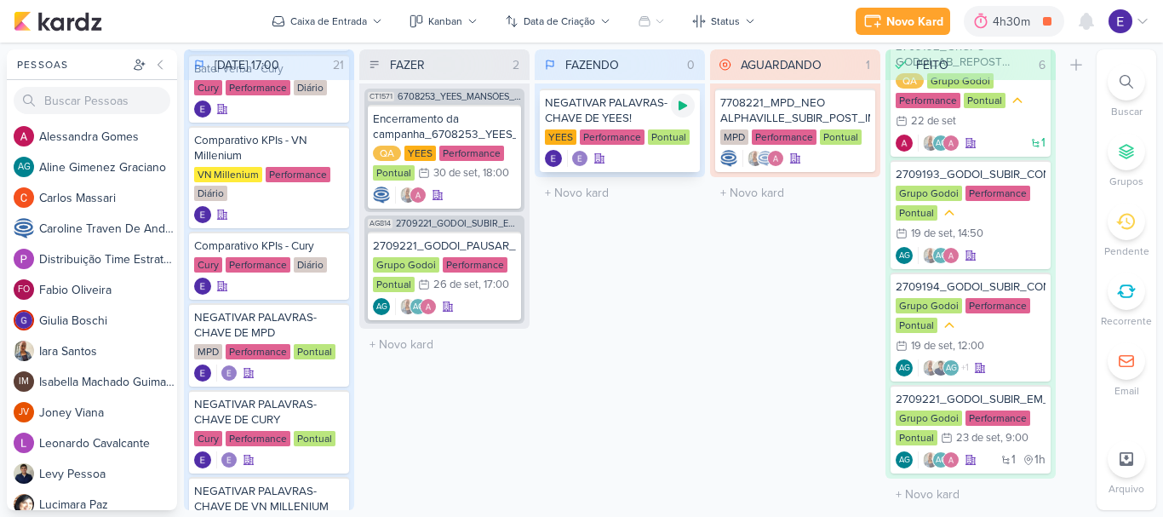
click at [684, 102] on icon at bounding box center [683, 106] width 14 height 14
click at [637, 329] on div "FAZENDO 1 Mover Para Esquerda Mover Para Direita [GEOGRAPHIC_DATA] NEGATIVAR PA…" at bounding box center [620, 279] width 170 height 461
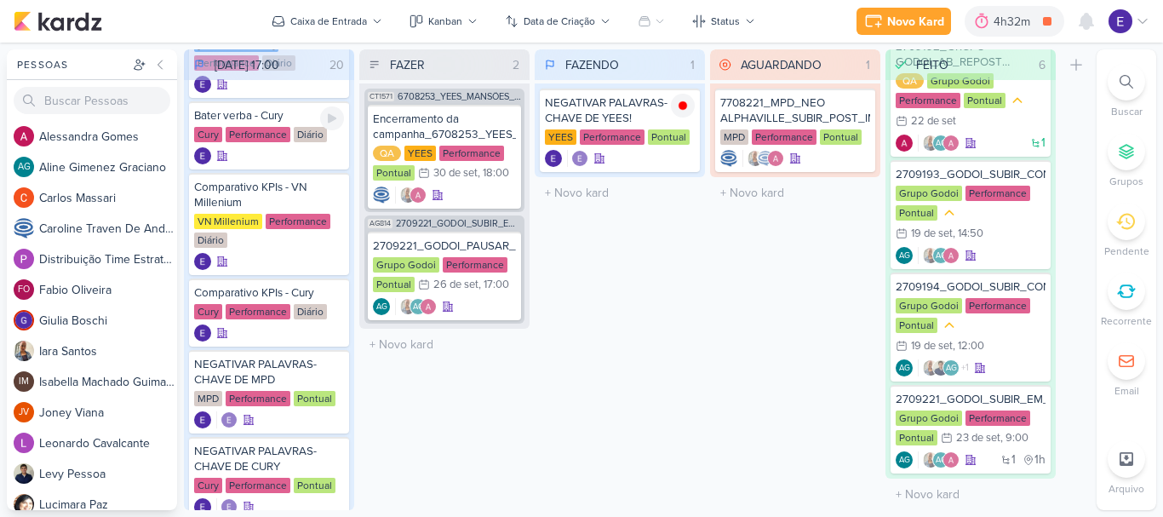
scroll to position [686, 0]
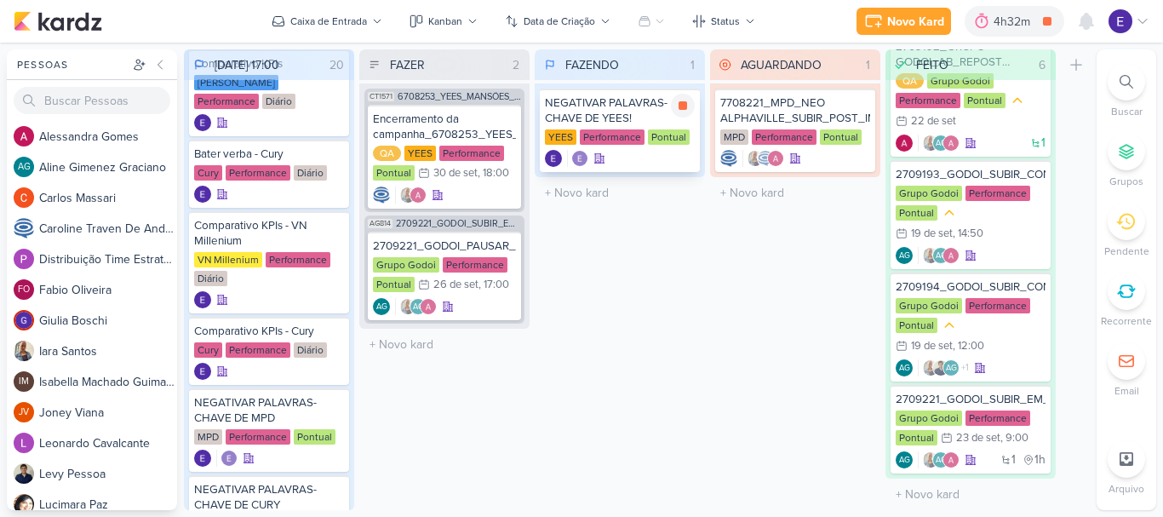
click at [621, 146] on div "NEGATIVAR PALAVRAS-CHAVE DE YEES! [GEOGRAPHIC_DATA] Performance Pontual" at bounding box center [620, 130] width 160 height 83
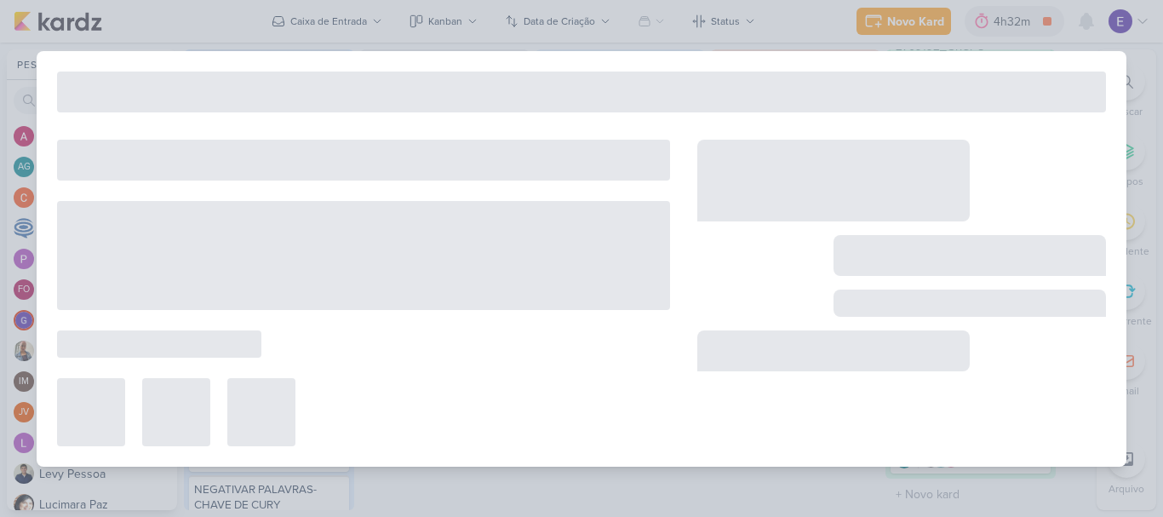
type input "NEGATIVAR PALAVRAS-CHAVE DE YEES!"
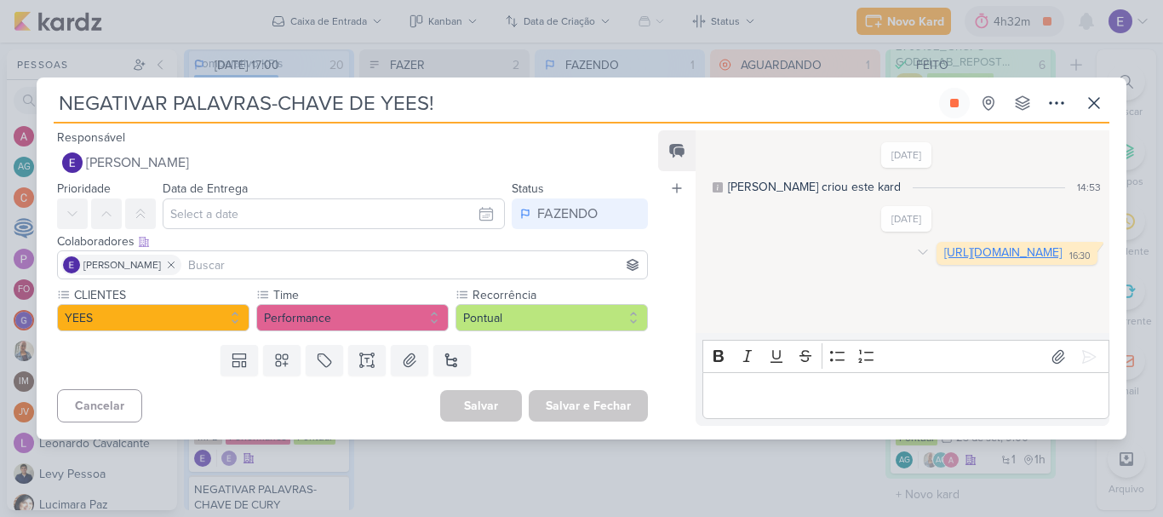
click at [944, 260] on link "[URL][DOMAIN_NAME]" at bounding box center [1002, 252] width 117 height 14
click at [1107, 101] on button at bounding box center [1093, 103] width 31 height 31
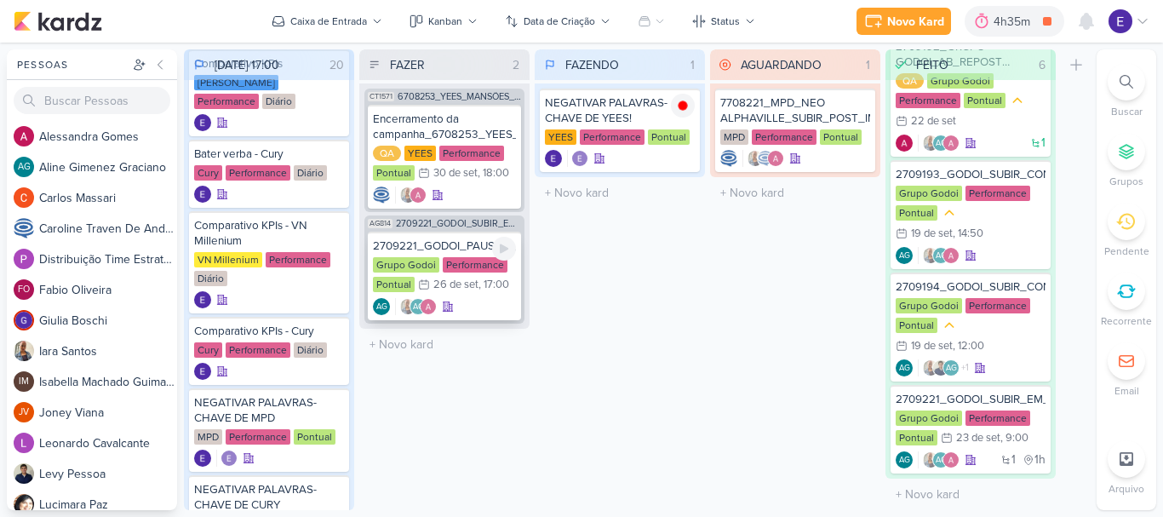
click at [493, 286] on div ", 17:00" at bounding box center [493, 284] width 31 height 11
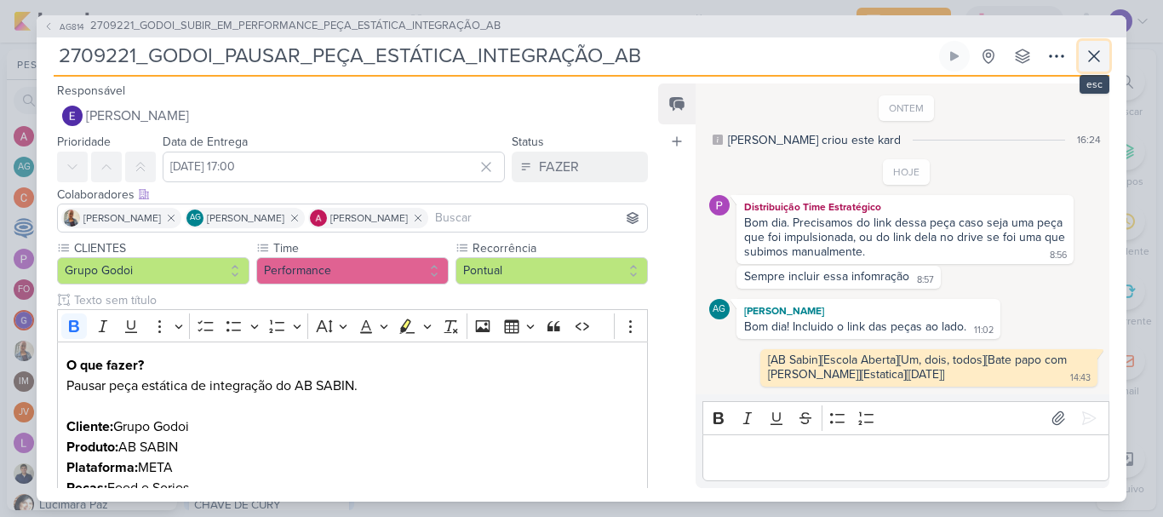
click at [1101, 67] on button at bounding box center [1093, 56] width 31 height 31
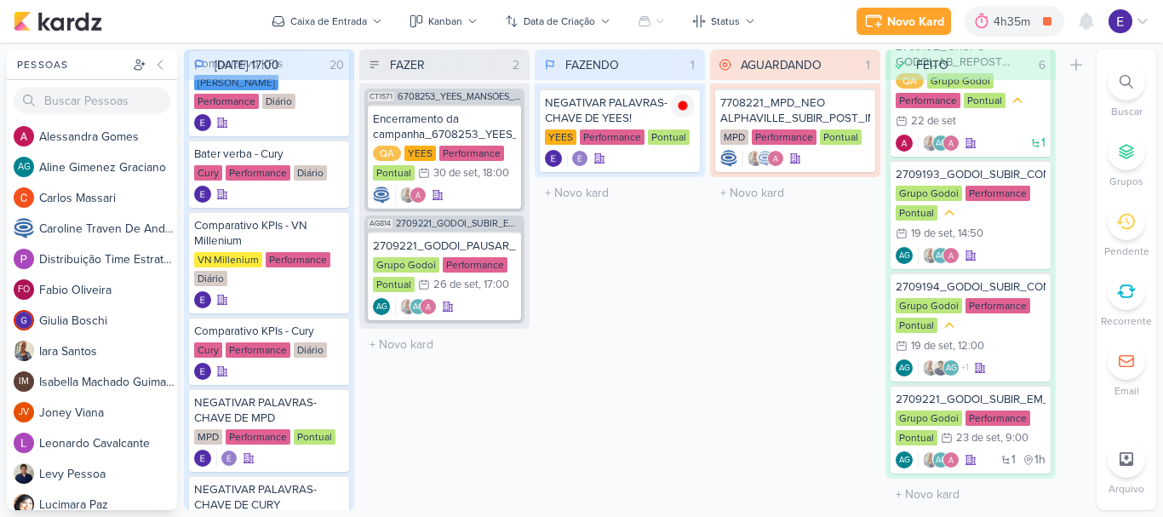
click at [715, 310] on div "AGUARDANDO 1 Mover Para Esquerda Mover Para Direita [GEOGRAPHIC_DATA] 7708221_M…" at bounding box center [795, 279] width 170 height 461
